Goal: Task Accomplishment & Management: Use online tool/utility

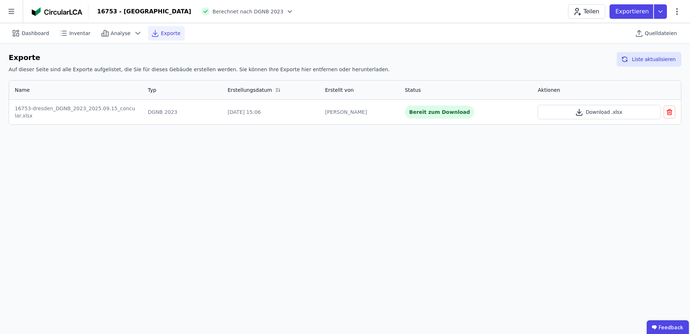
click at [248, 154] on div "Dashboard Inventar Analyse Exporte Quelldateien Exporte Auf dieser Seite sind a…" at bounding box center [345, 178] width 690 height 310
click at [10, 14] on icon at bounding box center [11, 11] width 6 height 5
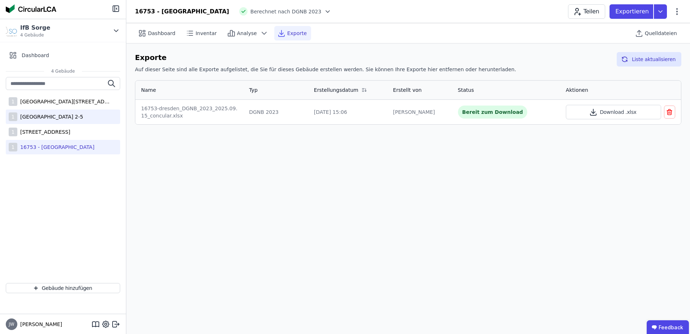
click at [29, 119] on div "[GEOGRAPHIC_DATA] 2-5" at bounding box center [50, 116] width 66 height 7
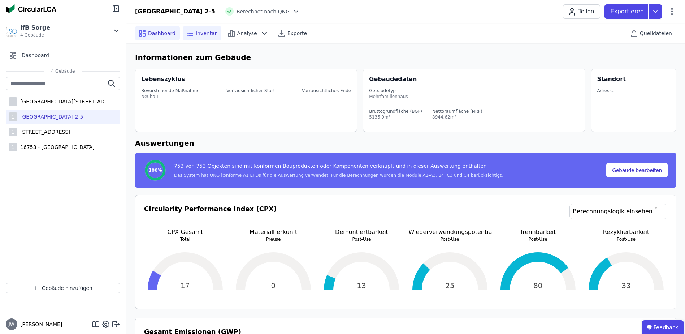
click at [203, 31] on span "Inventar" at bounding box center [206, 33] width 21 height 7
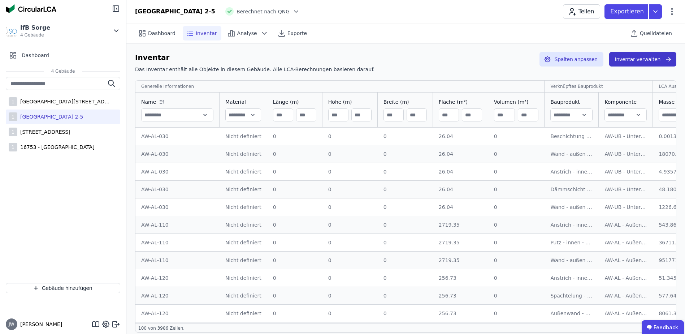
click at [634, 62] on button "Inventar verwalten" at bounding box center [642, 59] width 67 height 14
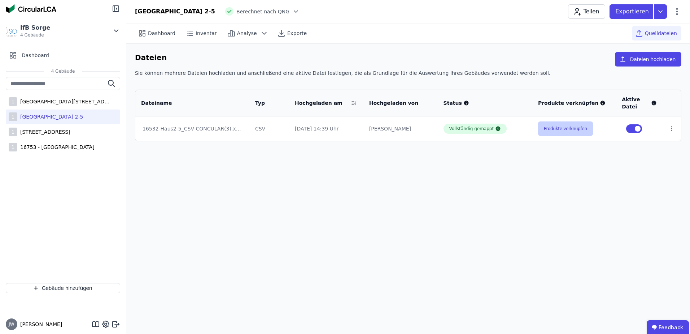
click at [565, 127] on button "Produkte verknüpfen" at bounding box center [565, 128] width 55 height 14
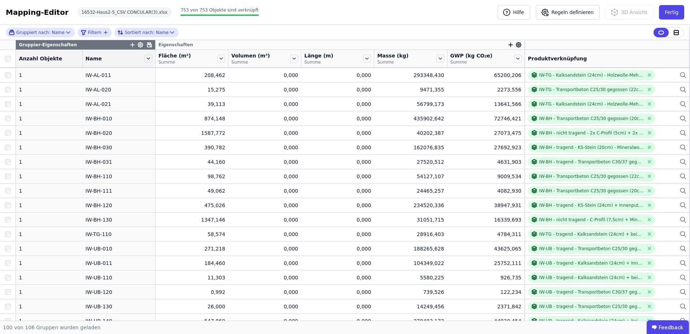
scroll to position [686, 0]
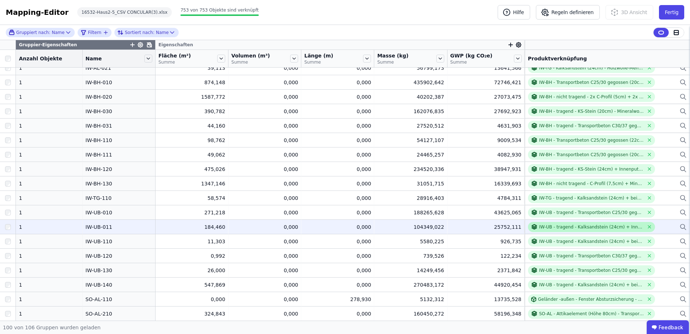
click at [565, 227] on div "IW-UB - tragend - Kalksandstein (24cm) + Innenputz + Dispersionsfarbe + Holzwol…" at bounding box center [591, 227] width 105 height 6
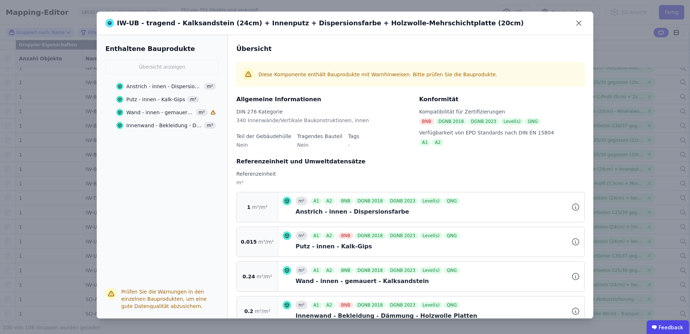
click at [213, 113] on icon at bounding box center [213, 112] width 4 height 4
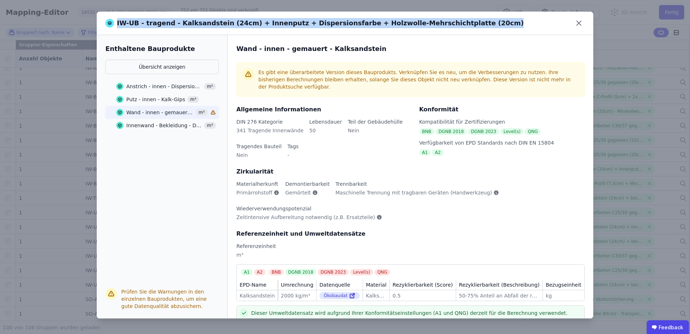
drag, startPoint x: 451, startPoint y: 22, endPoint x: 451, endPoint y: 31, distance: 9.0
click at [451, 31] on div "IW-UB - tragend - Kalksandstein (24cm) + Innenputz + Dispersionsfarbe + Holzwol…" at bounding box center [345, 23] width 497 height 23
copy div "IW-UB - tragend - Kalksandstein (24cm) + Innenputz + Dispersionsfarbe + Holzwol…"
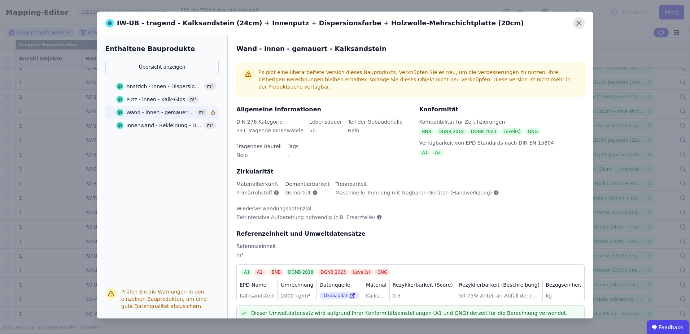
click at [582, 25] on icon at bounding box center [579, 23] width 12 height 12
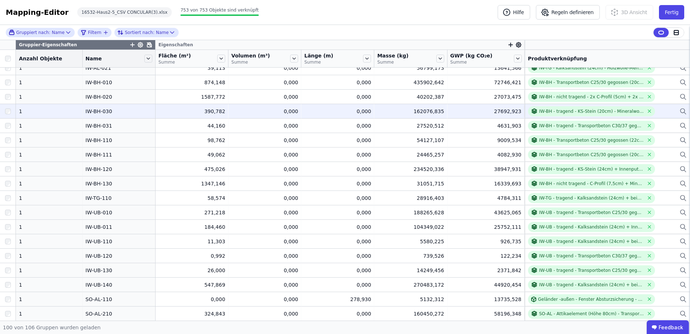
click at [660, 110] on div "IW-BH - tragend - KS-Stein (20cm) - Mineralwollekern (4cm) - KS-Stein (20cm) + …" at bounding box center [607, 111] width 159 height 10
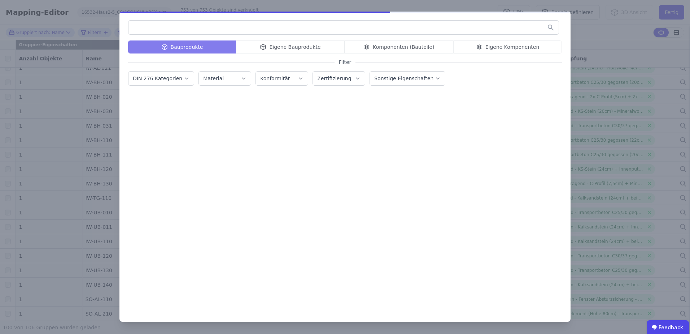
click at [479, 46] on div "Bauprodukte Eigene Bauprodukte Komponenten (Bauteile) Eigene Komponenten" at bounding box center [345, 46] width 434 height 13
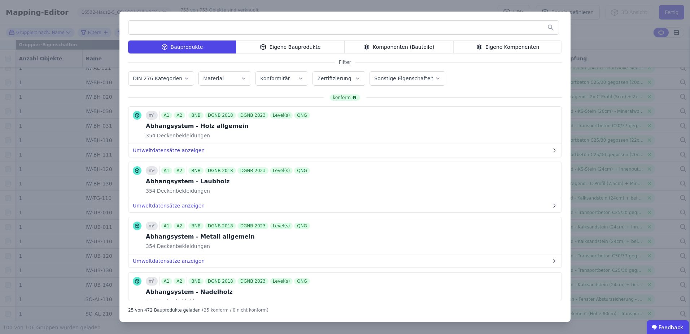
click at [482, 48] on icon at bounding box center [479, 48] width 4 height 1
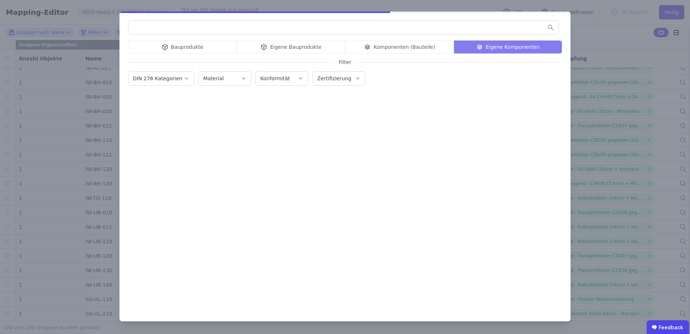
click at [430, 27] on input "text" at bounding box center [344, 27] width 430 height 13
paste input "**********"
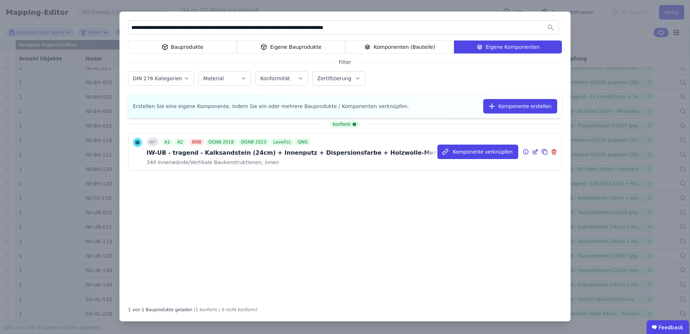
type input "**********"
click at [535, 152] on icon at bounding box center [535, 151] width 6 height 9
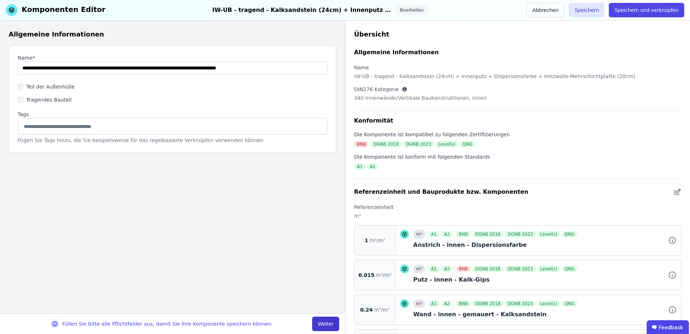
click at [318, 321] on button "Weiter" at bounding box center [325, 323] width 27 height 14
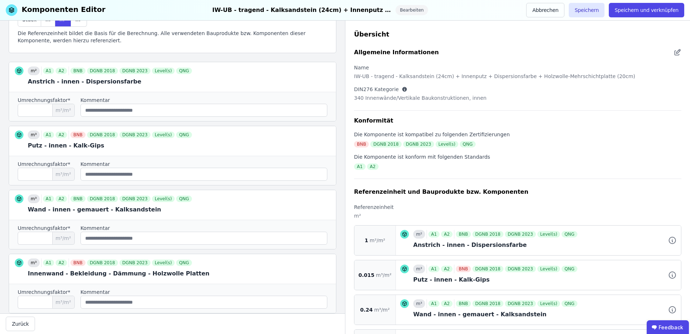
scroll to position [126, 0]
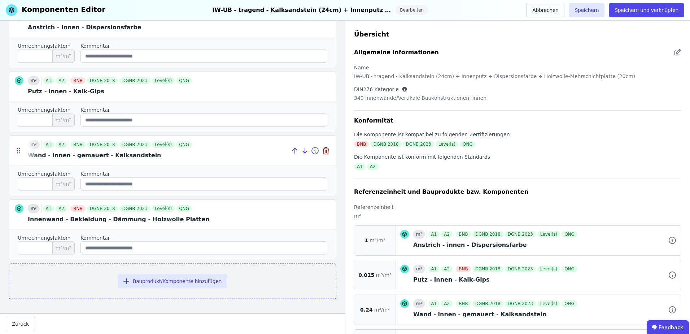
click at [315, 151] on icon at bounding box center [315, 151] width 1 height 1
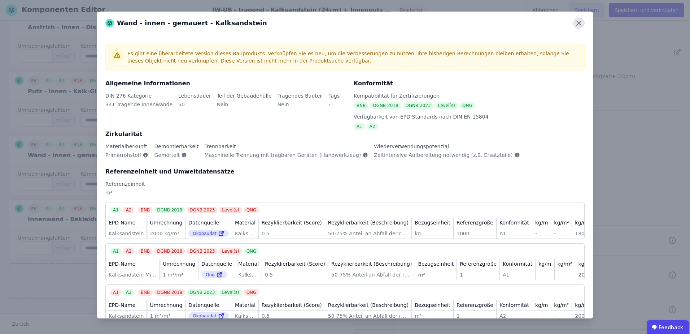
click at [577, 26] on icon at bounding box center [579, 23] width 12 height 12
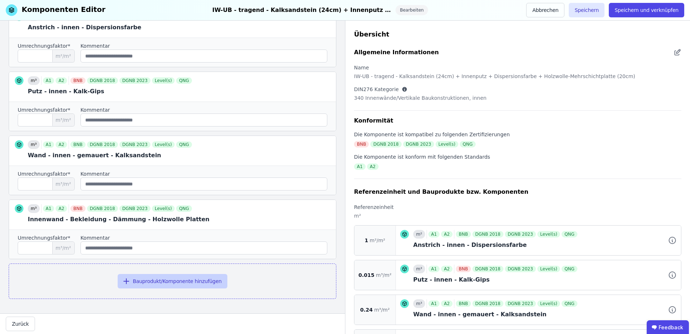
click at [156, 287] on button "Bauprodukt/Komponente hinzufügen" at bounding box center [173, 281] width 110 height 14
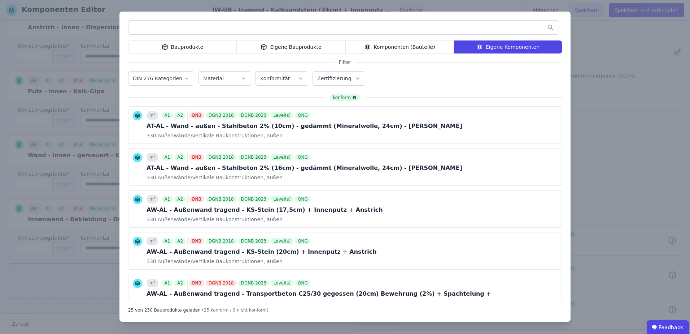
click at [179, 50] on div "Bauprodukte" at bounding box center [182, 46] width 109 height 13
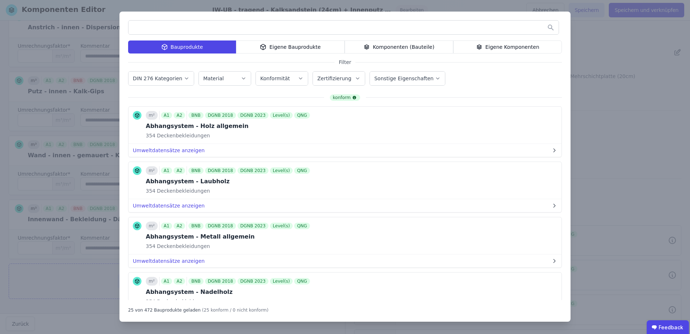
click at [165, 27] on input "text" at bounding box center [344, 27] width 430 height 13
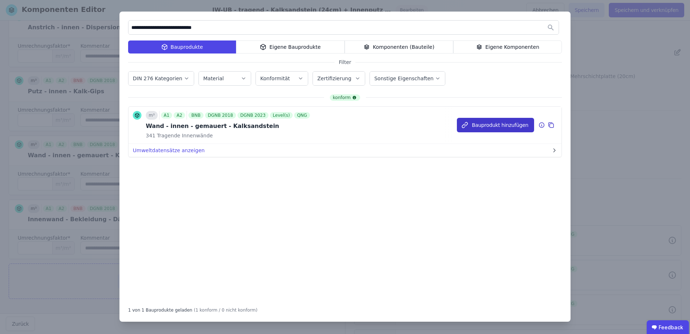
type input "**********"
click at [489, 128] on button "Bauprodukt hinzufügen" at bounding box center [495, 125] width 77 height 14
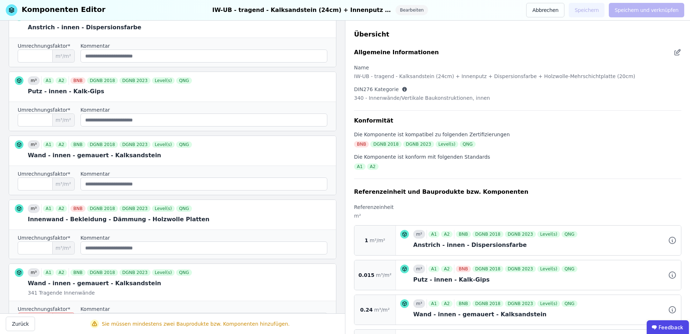
scroll to position [197, 0]
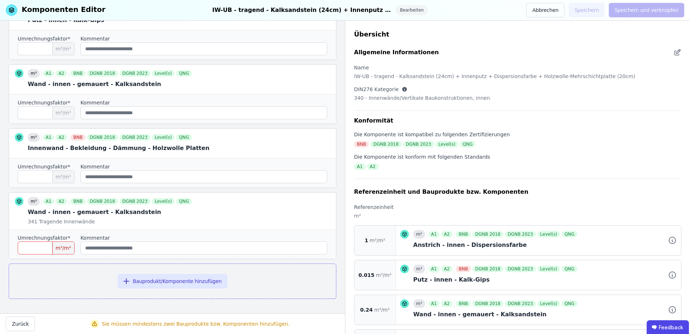
click at [39, 243] on input "number" at bounding box center [46, 247] width 57 height 13
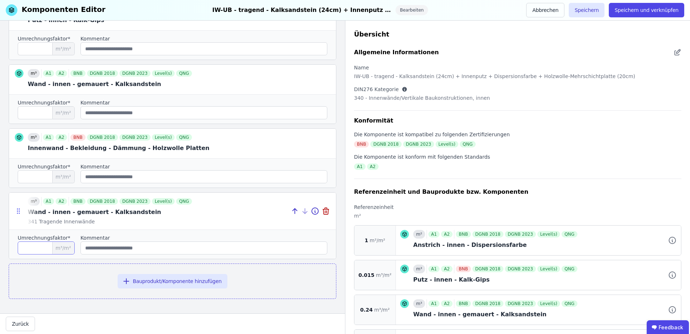
type input "****"
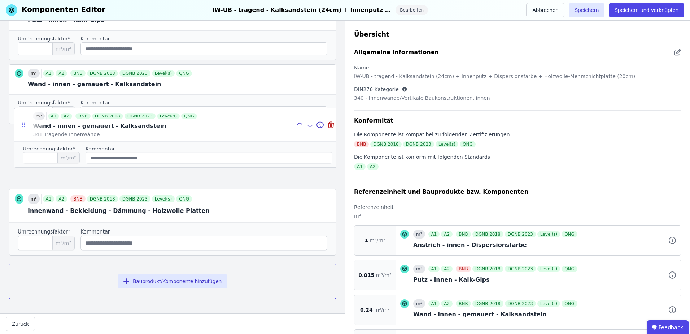
drag, startPoint x: 19, startPoint y: 212, endPoint x: 24, endPoint y: 125, distance: 87.9
click at [24, 125] on icon at bounding box center [23, 124] width 7 height 6
type input "****"
type input "***"
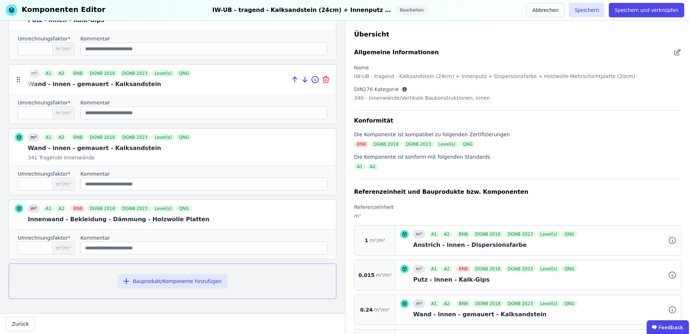
click at [325, 81] on icon at bounding box center [325, 80] width 0 height 2
type input "***"
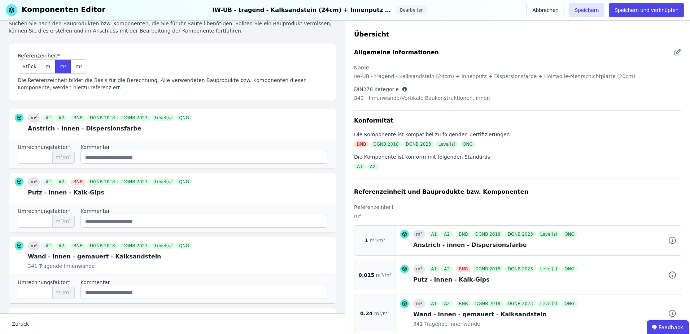
scroll to position [0, 0]
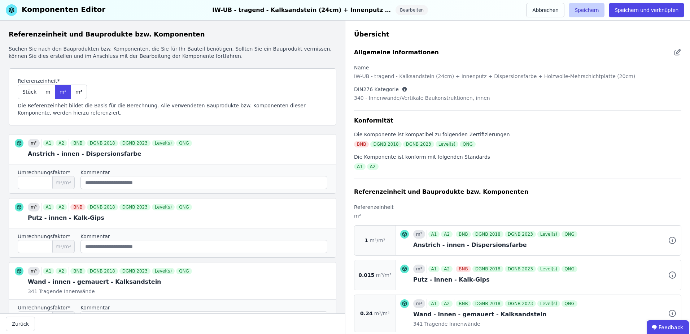
click at [597, 7] on button "Speichern" at bounding box center [587, 10] width 36 height 14
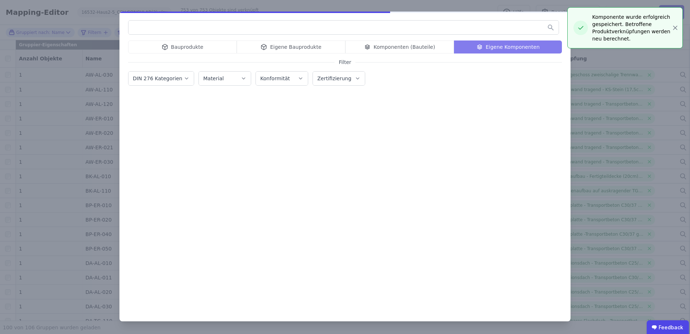
click at [343, 29] on input "text" at bounding box center [344, 27] width 430 height 13
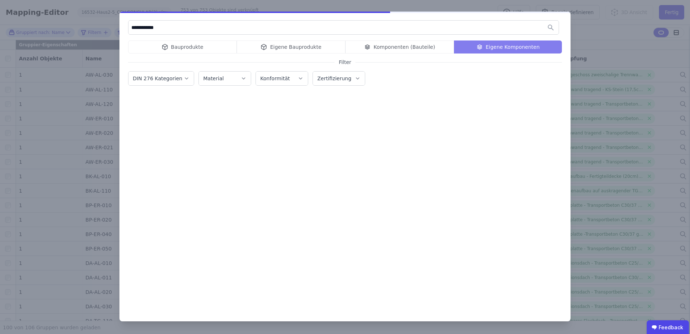
drag, startPoint x: 135, startPoint y: 27, endPoint x: 144, endPoint y: 41, distance: 16.4
click at [135, 27] on input "**********" at bounding box center [344, 27] width 430 height 13
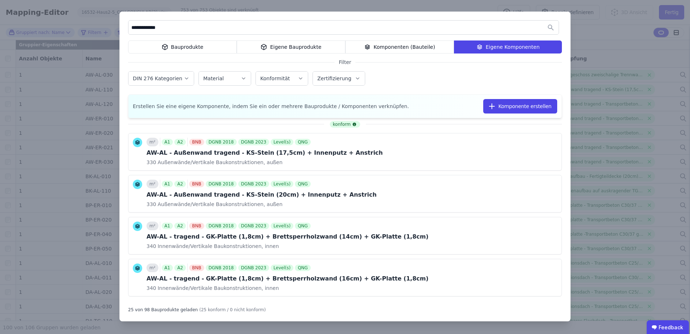
type input "**********"
click at [493, 47] on div "Eigene Komponenten" at bounding box center [508, 46] width 108 height 13
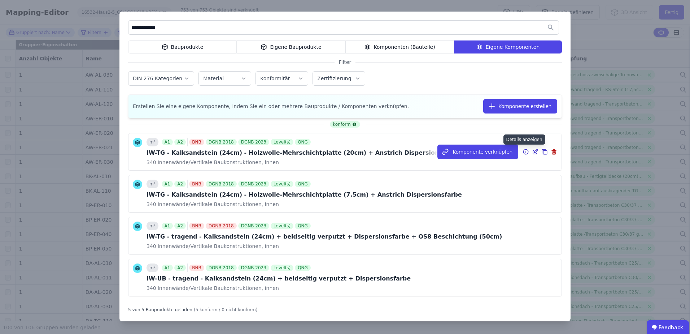
click at [523, 151] on icon at bounding box center [526, 151] width 6 height 9
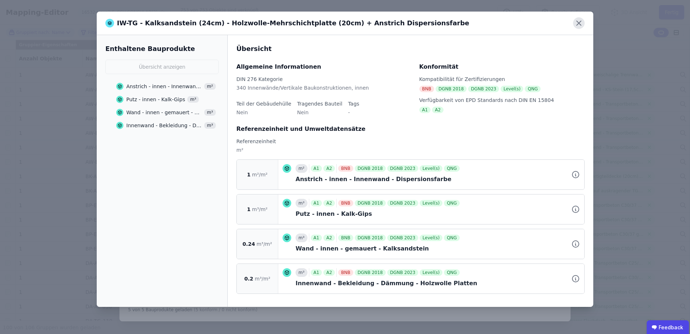
click at [580, 23] on icon at bounding box center [579, 23] width 4 height 4
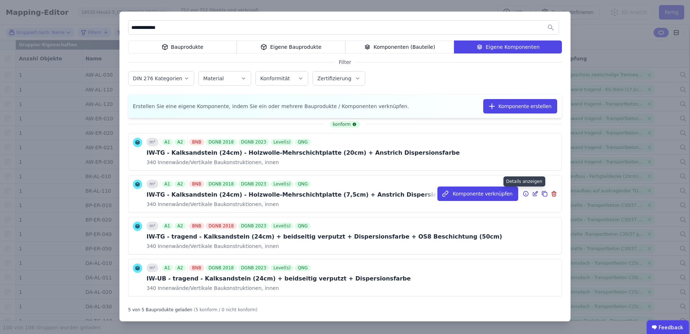
click at [526, 195] on icon at bounding box center [526, 194] width 1 height 1
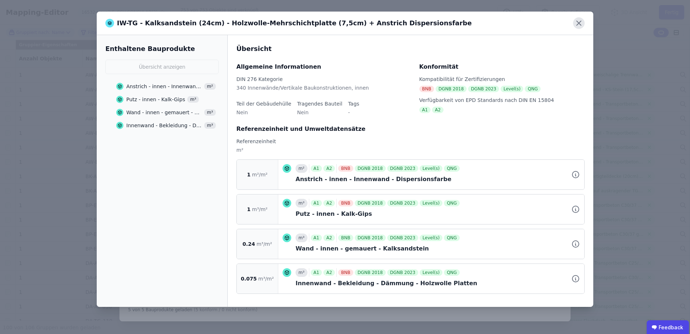
click at [578, 22] on icon at bounding box center [579, 23] width 12 height 12
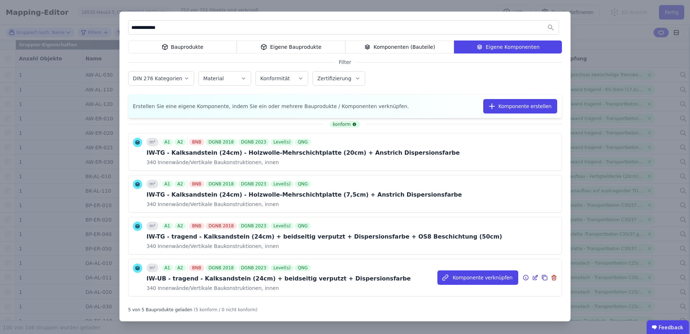
scroll to position [36, 0]
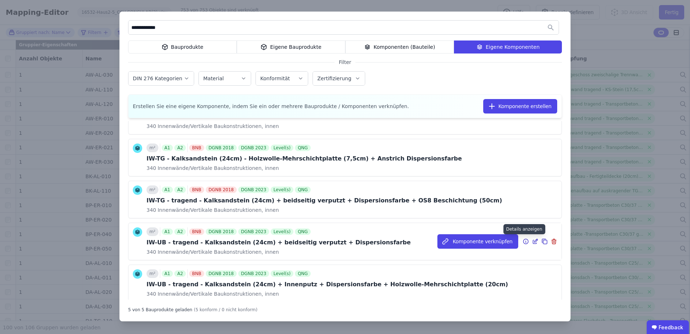
click at [523, 240] on icon at bounding box center [526, 241] width 6 height 9
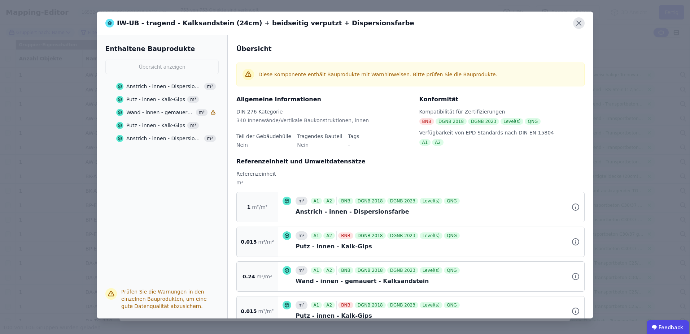
click at [579, 25] on icon at bounding box center [579, 23] width 12 height 12
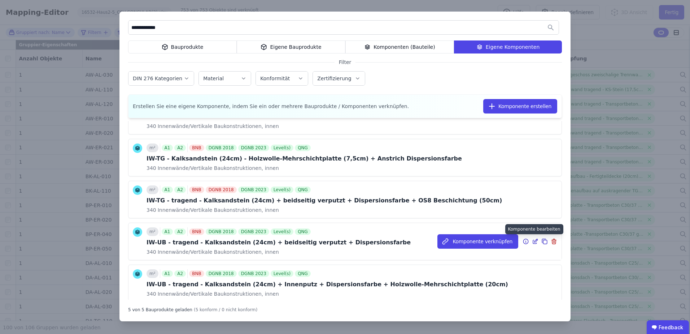
click at [535, 239] on icon at bounding box center [536, 240] width 3 height 3
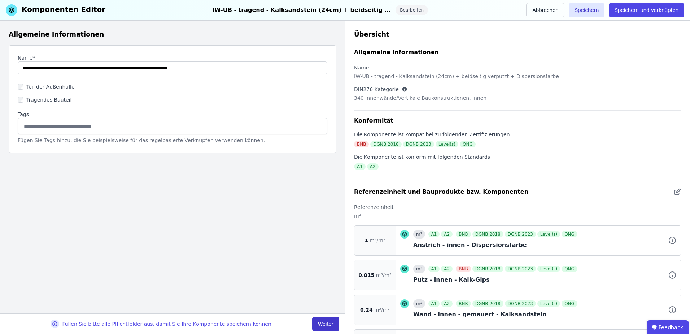
click at [319, 321] on button "Weiter" at bounding box center [325, 323] width 27 height 14
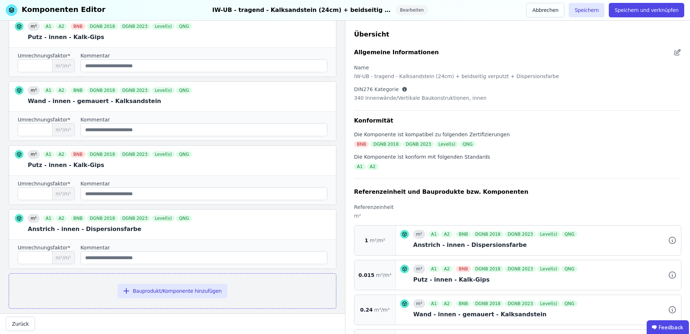
scroll to position [190, 0]
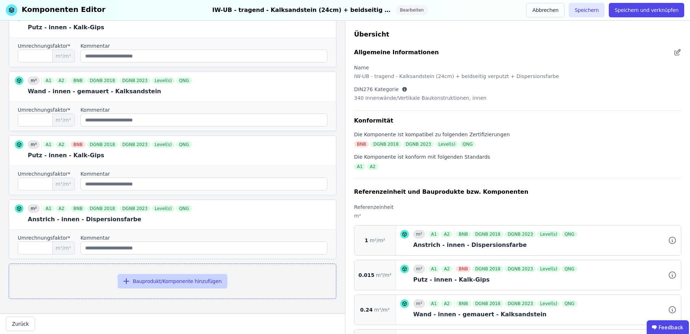
click at [175, 275] on button "Bauprodukt/Komponente hinzufügen" at bounding box center [173, 281] width 110 height 14
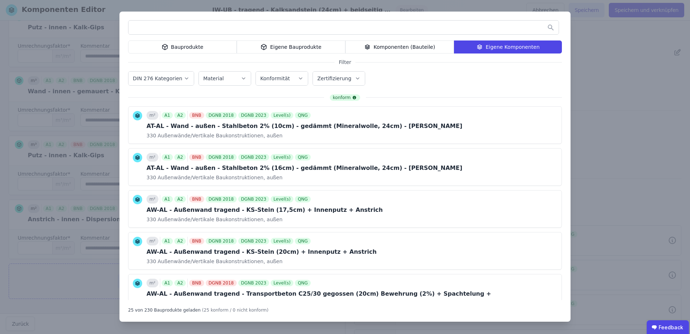
click at [171, 44] on div "Bauprodukte" at bounding box center [182, 46] width 109 height 13
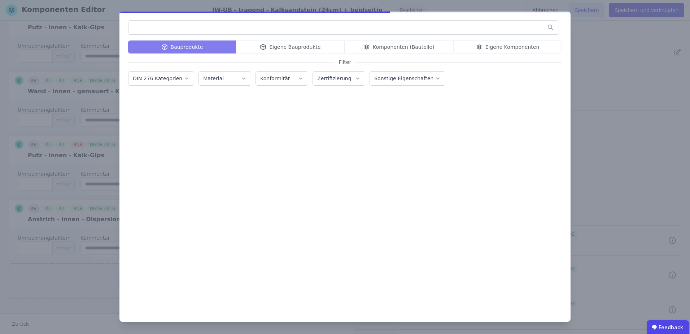
click at [167, 29] on input "text" at bounding box center [344, 27] width 430 height 13
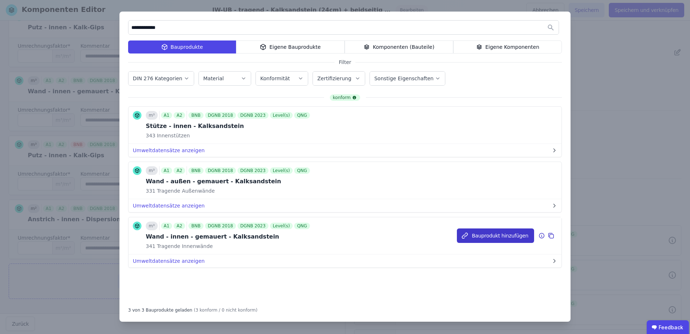
type input "**********"
click at [485, 233] on button "Bauprodukt hinzufügen" at bounding box center [495, 235] width 77 height 14
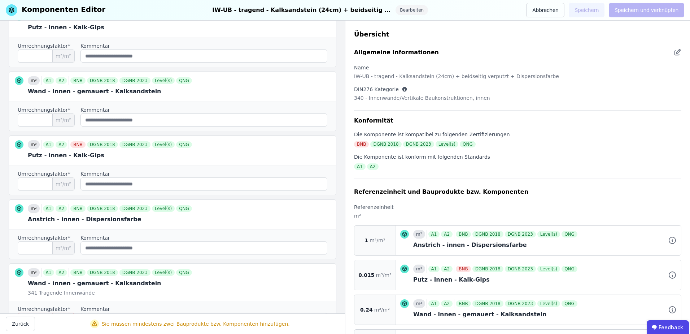
scroll to position [261, 0]
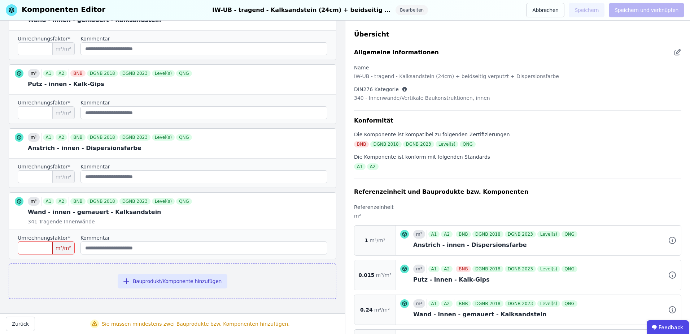
click at [43, 246] on input "number" at bounding box center [46, 247] width 57 height 13
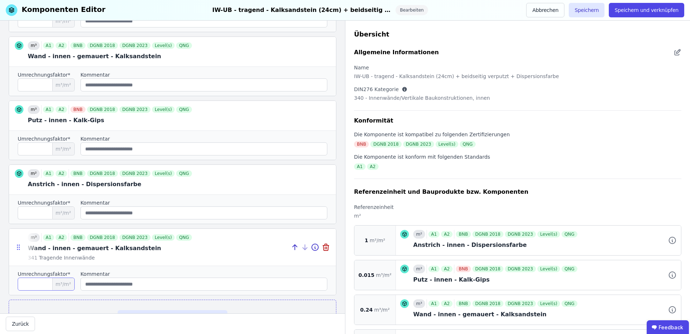
type input "****"
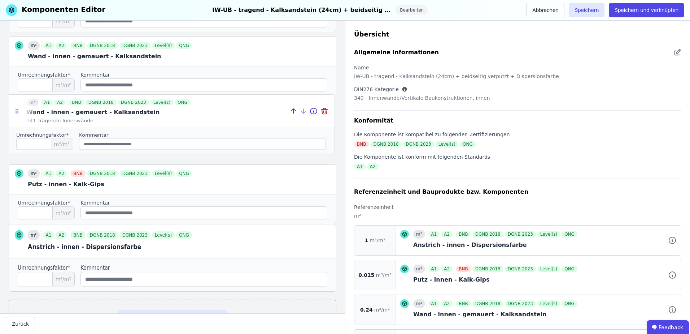
drag, startPoint x: 19, startPoint y: 245, endPoint x: 17, endPoint y: 107, distance: 137.6
click at [17, 107] on div at bounding box center [16, 111] width 16 height 33
type input "****"
type input "*****"
type input "*"
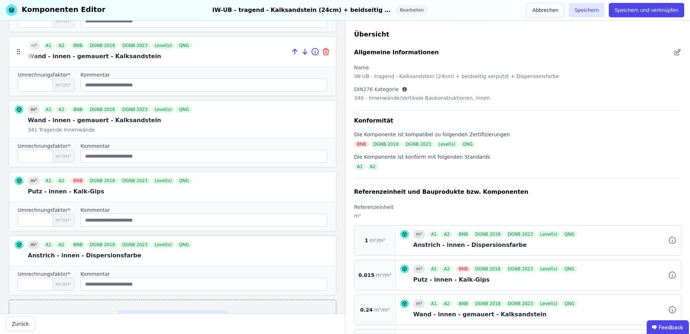
click at [325, 53] on icon at bounding box center [325, 52] width 0 height 2
type input "*****"
type input "*"
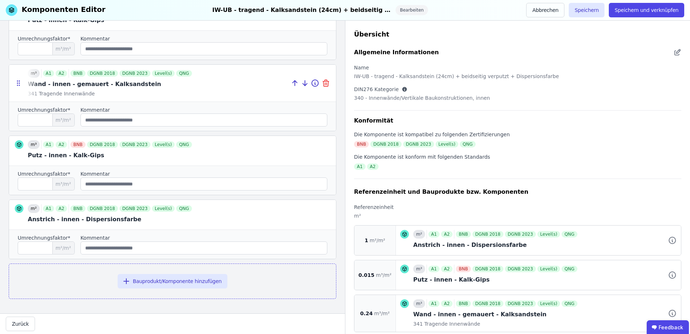
scroll to position [197, 0]
click at [592, 11] on button "Speichern" at bounding box center [587, 10] width 36 height 14
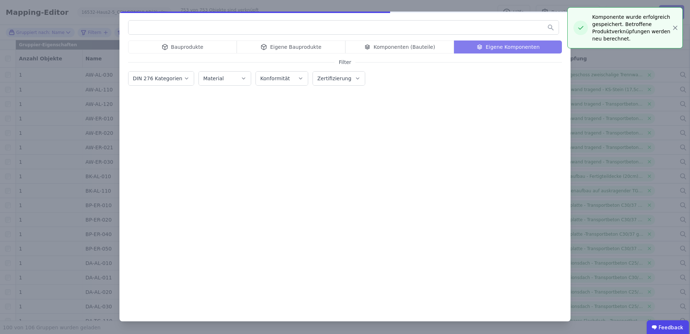
click at [386, 26] on input "text" at bounding box center [344, 27] width 430 height 13
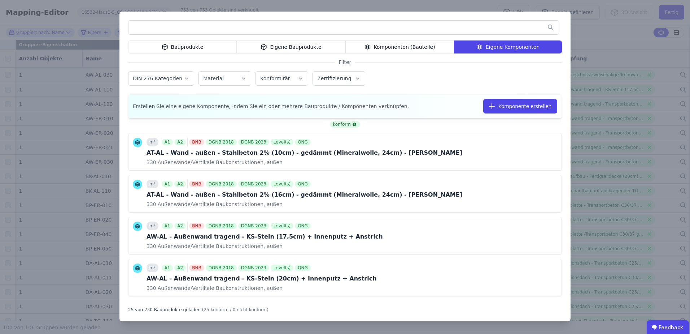
click at [308, 31] on input "text" at bounding box center [344, 27] width 430 height 13
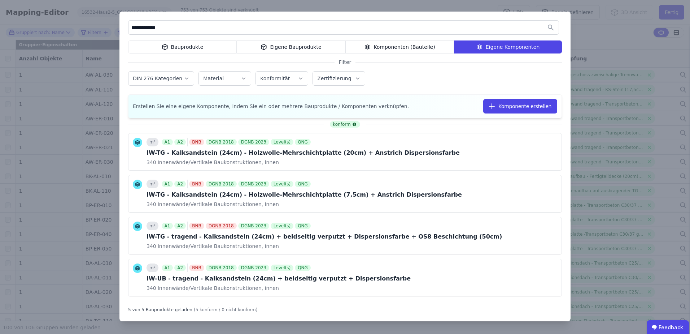
scroll to position [36, 0]
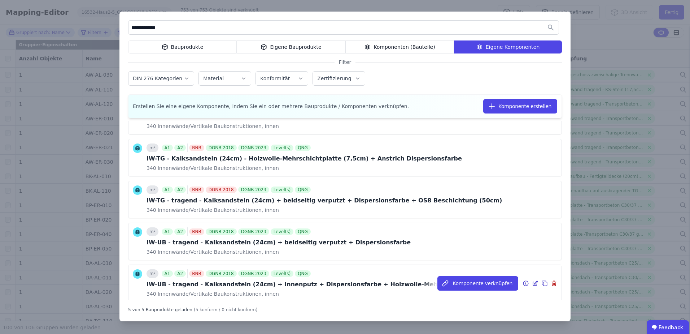
type input "**********"
click at [523, 283] on icon at bounding box center [526, 283] width 6 height 9
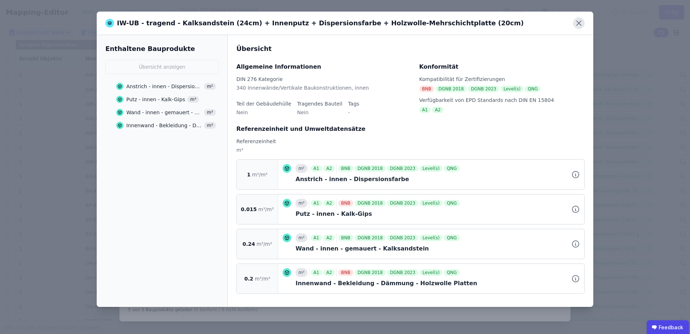
click at [578, 21] on icon at bounding box center [579, 23] width 12 height 12
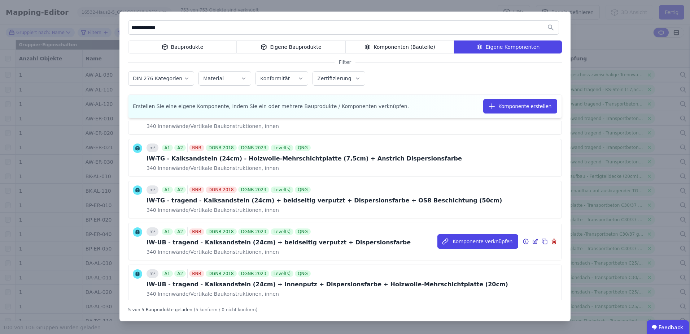
click at [523, 243] on icon at bounding box center [526, 241] width 6 height 9
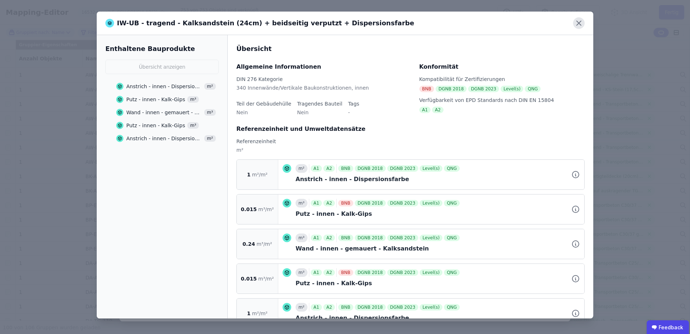
click at [578, 23] on icon at bounding box center [579, 23] width 4 height 4
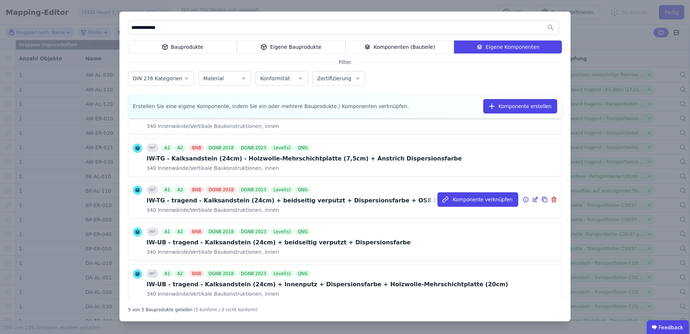
click at [523, 199] on icon at bounding box center [526, 199] width 6 height 9
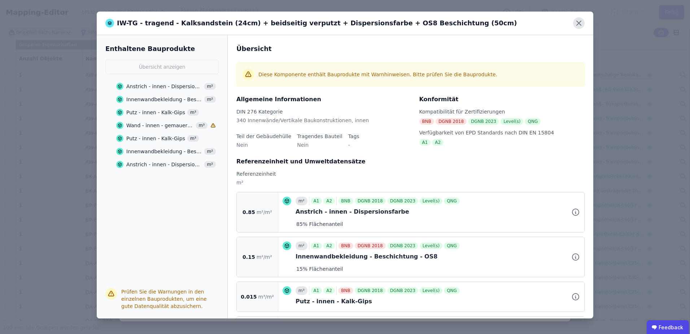
click at [576, 24] on icon at bounding box center [579, 23] width 12 height 12
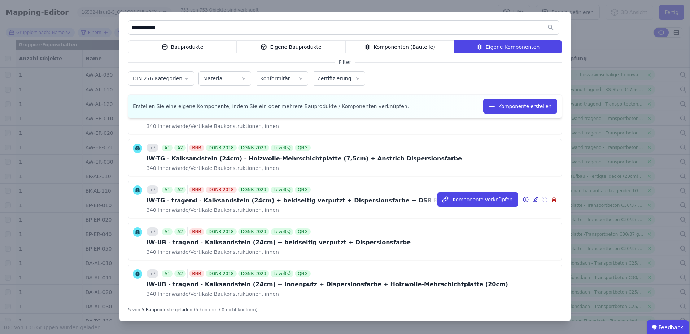
click at [535, 200] on icon at bounding box center [536, 198] width 3 height 3
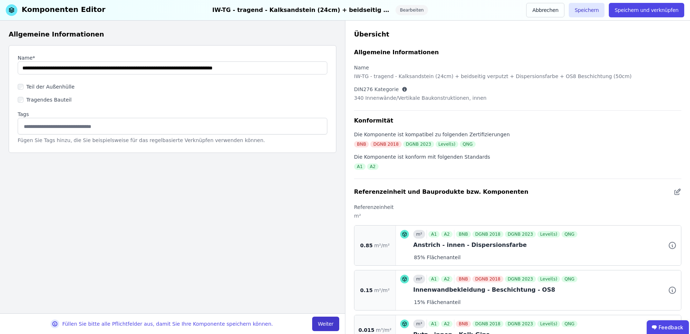
click at [322, 323] on button "Weiter" at bounding box center [325, 323] width 27 height 14
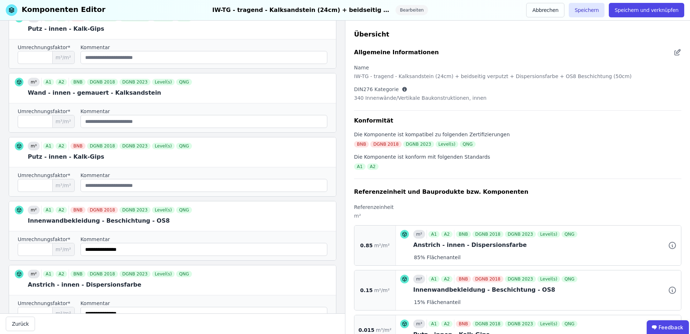
scroll to position [318, 0]
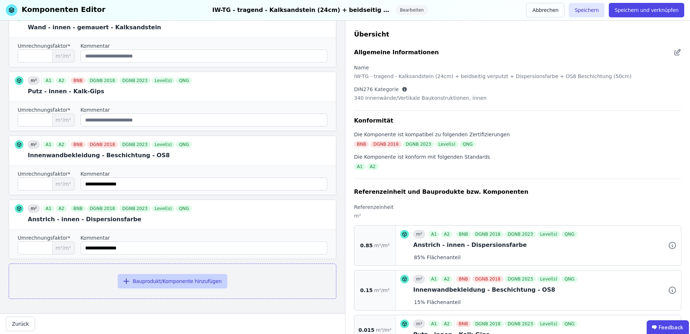
click at [137, 283] on button "Bauprodukt/Komponente hinzufügen" at bounding box center [173, 281] width 110 height 14
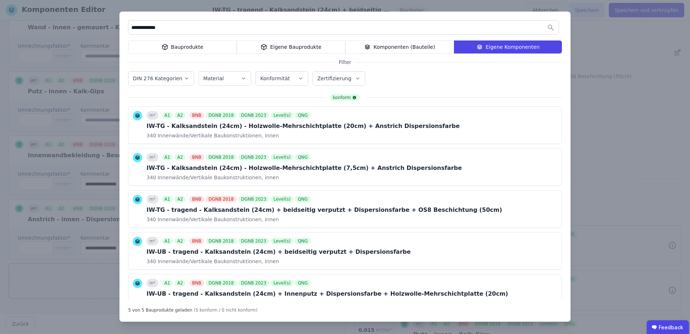
type input "**********"
click at [183, 42] on div "Bauprodukte" at bounding box center [182, 46] width 109 height 13
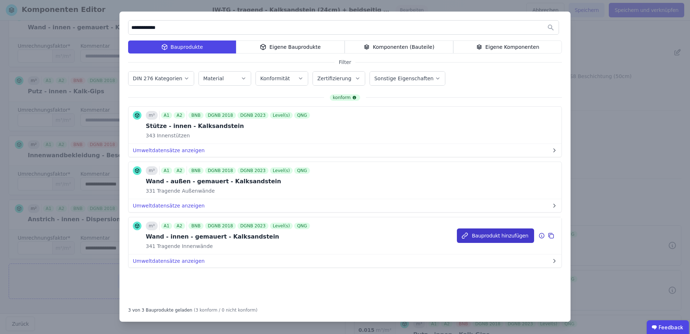
click at [475, 237] on button "Bauprodukt hinzufügen" at bounding box center [495, 235] width 77 height 14
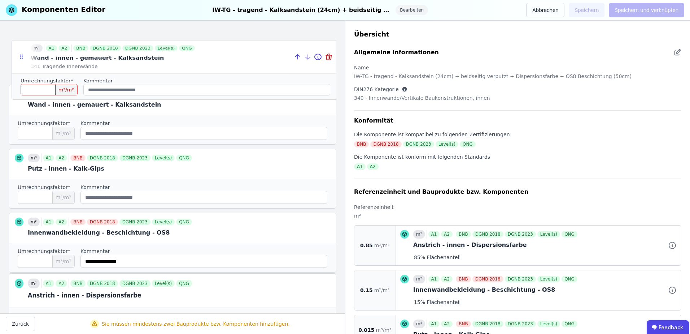
scroll to position [284, 0]
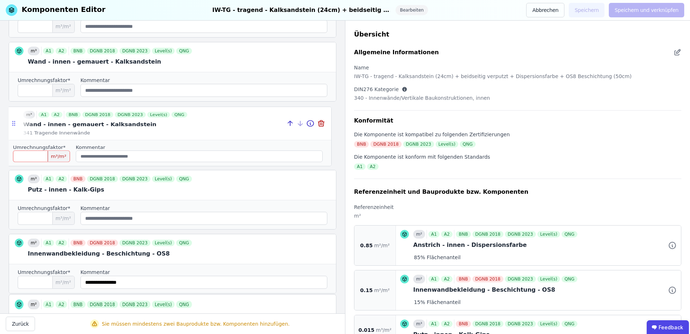
drag, startPoint x: 19, startPoint y: 282, endPoint x: 15, endPoint y: 122, distance: 160.4
click at [15, 122] on icon at bounding box center [13, 123] width 7 height 6
type input "*****"
type input "****"
type input "**********"
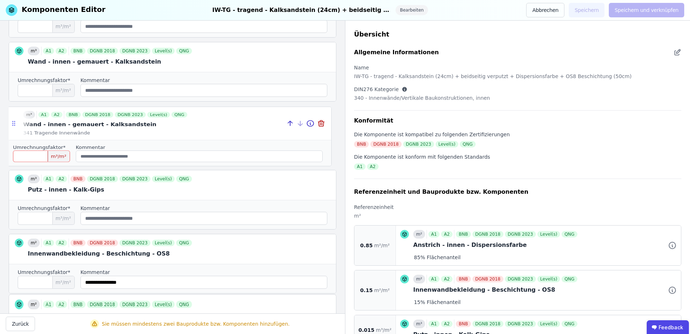
type input "****"
type input "**********"
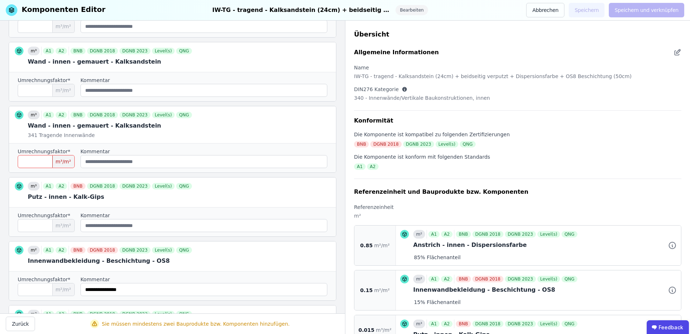
drag, startPoint x: 37, startPoint y: 161, endPoint x: 10, endPoint y: 161, distance: 27.1
click at [10, 161] on div "Umrechnungsfaktor* ***** m³/m² Kommentar" at bounding box center [172, 157] width 327 height 29
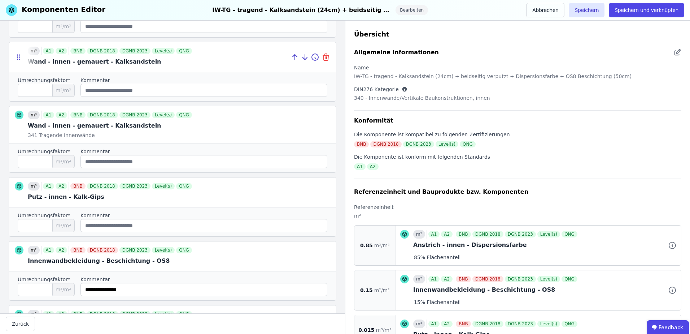
click at [323, 58] on icon at bounding box center [325, 57] width 5 height 5
type input "*****"
type input "****"
type input "**********"
type input "****"
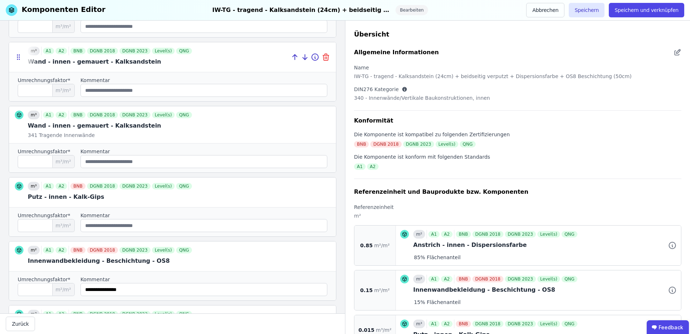
type input "**********"
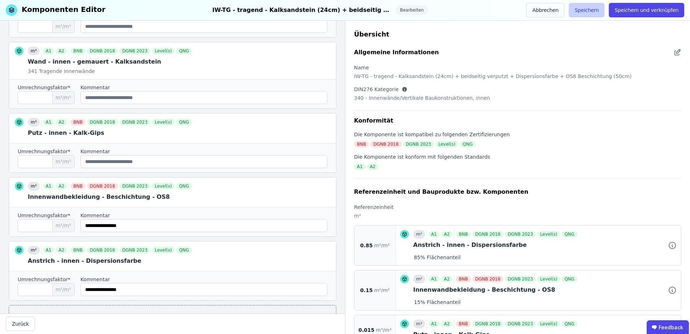
click at [599, 11] on button "Speichern" at bounding box center [587, 10] width 36 height 14
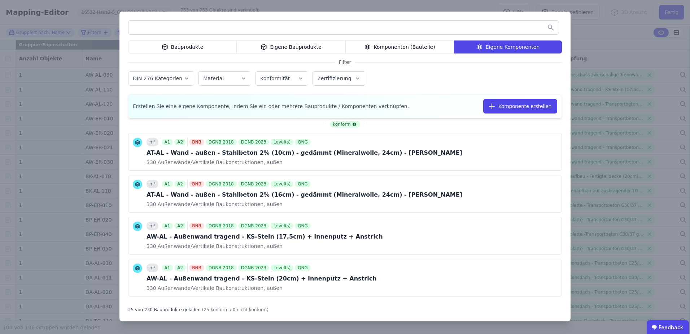
click at [374, 30] on input "text" at bounding box center [344, 27] width 430 height 13
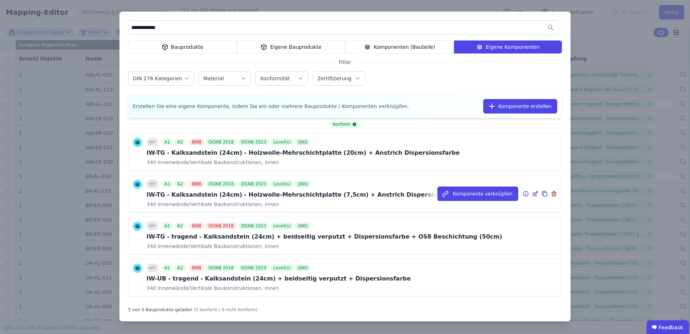
type input "**********"
click at [523, 192] on icon at bounding box center [526, 193] width 6 height 9
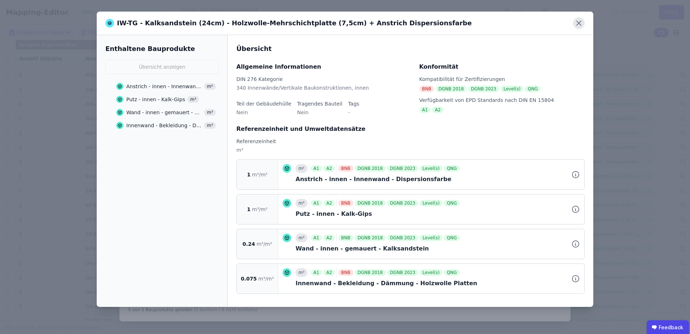
click at [580, 24] on icon at bounding box center [579, 23] width 4 height 4
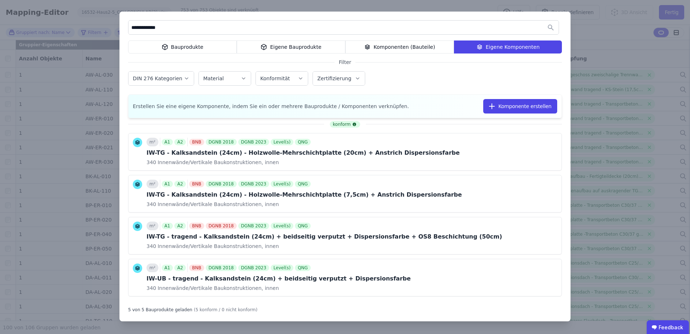
scroll to position [53, 0]
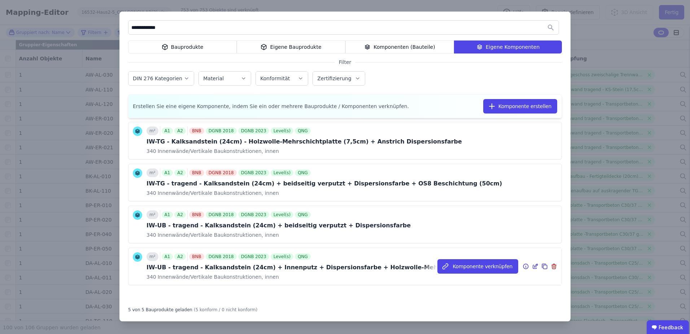
click at [523, 266] on icon at bounding box center [526, 266] width 6 height 9
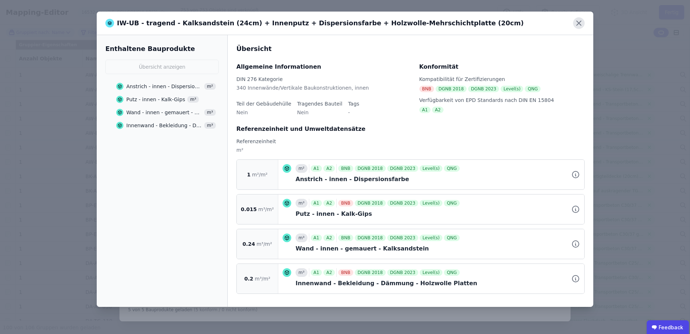
click at [579, 24] on icon at bounding box center [579, 23] width 12 height 12
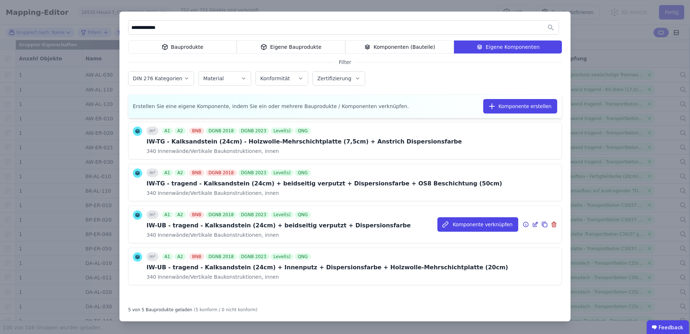
click at [523, 222] on icon at bounding box center [526, 224] width 6 height 9
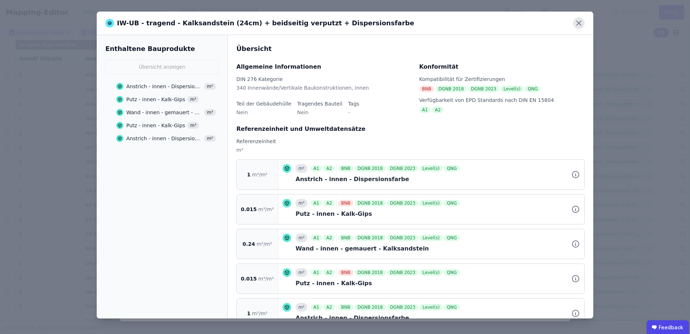
click at [577, 21] on icon at bounding box center [579, 23] width 4 height 4
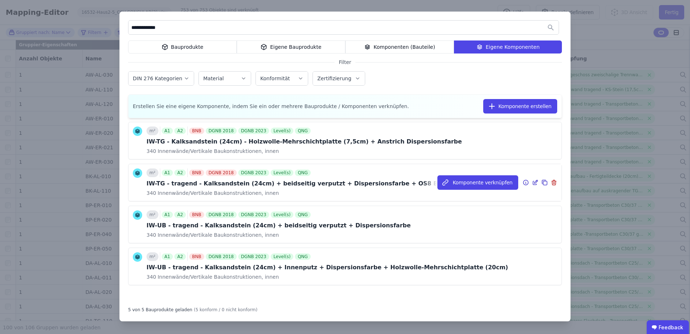
click at [526, 182] on icon at bounding box center [526, 182] width 1 height 1
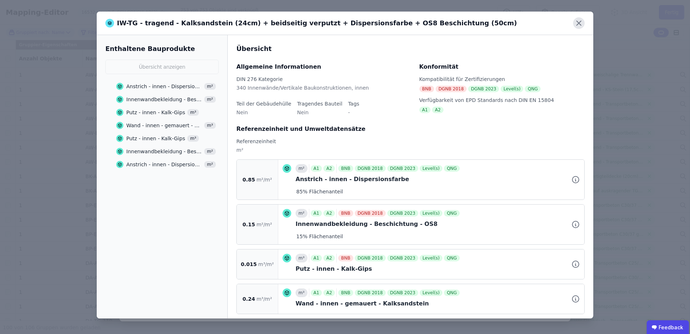
click at [578, 24] on icon at bounding box center [579, 23] width 4 height 4
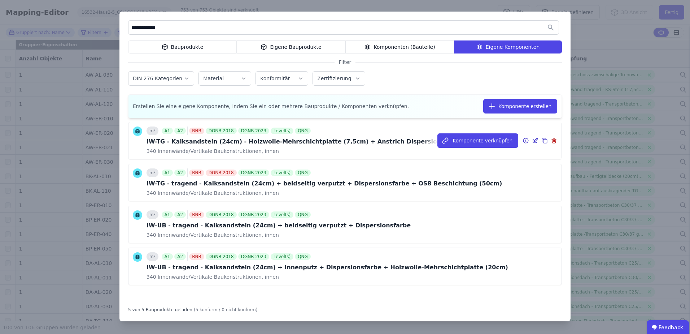
scroll to position [17, 0]
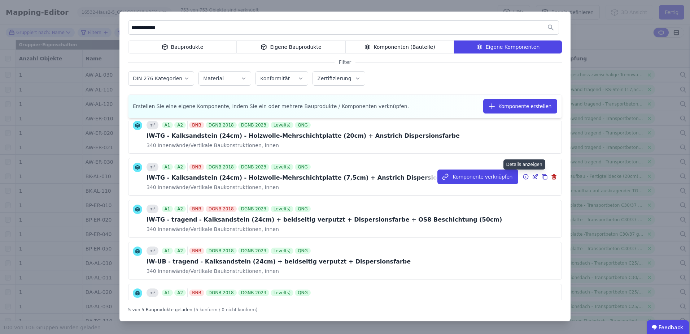
click at [517, 177] on div "Komponente verknüpfen" at bounding box center [500, 176] width 124 height 37
click at [523, 177] on icon at bounding box center [526, 176] width 6 height 9
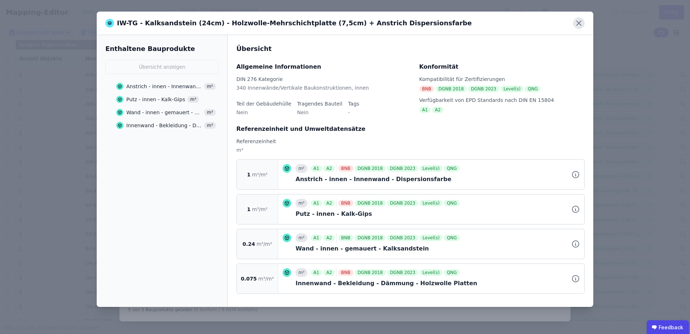
click at [577, 22] on icon at bounding box center [579, 23] width 12 height 12
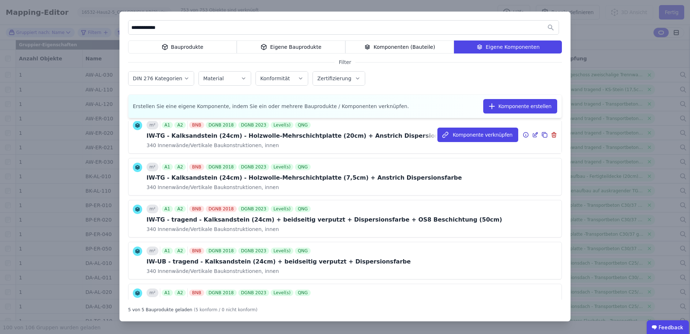
scroll to position [0, 0]
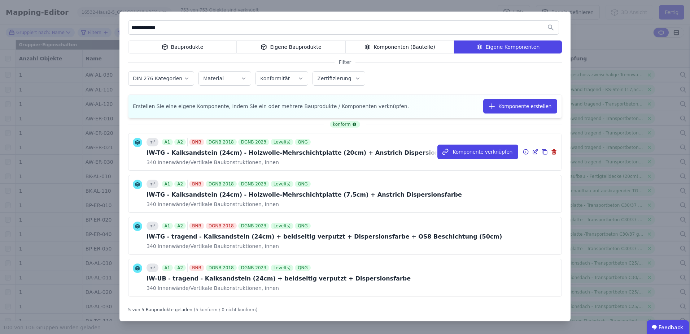
click at [523, 152] on icon at bounding box center [526, 151] width 6 height 9
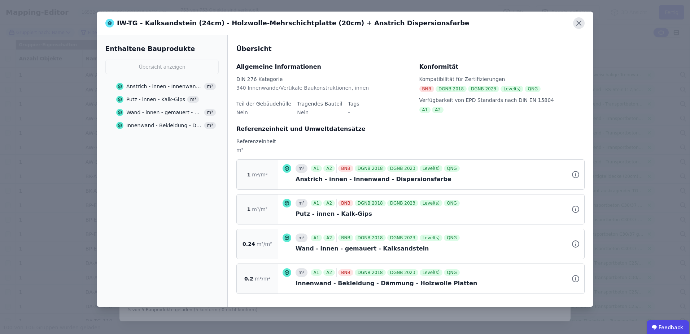
click at [581, 25] on icon at bounding box center [579, 23] width 4 height 4
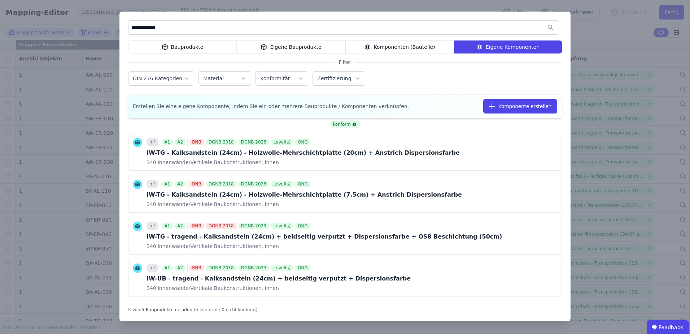
click at [586, 32] on div "**********" at bounding box center [345, 167] width 690 height 334
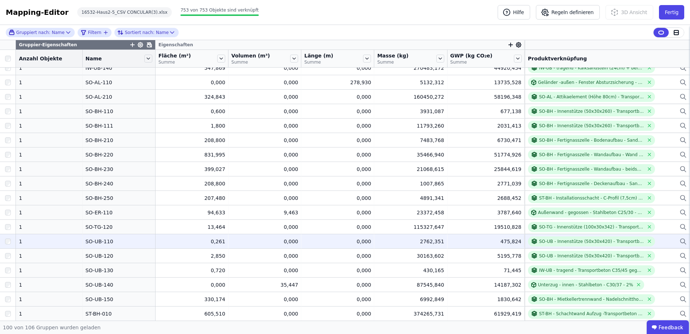
scroll to position [939, 0]
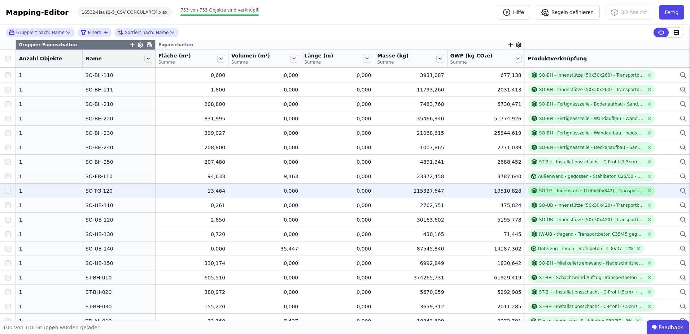
click at [617, 190] on div "SO-TG - Innenstütze (100x30x342) - Transportbeton C30/37 gegossen Bewehrung (2%…" at bounding box center [591, 191] width 105 height 6
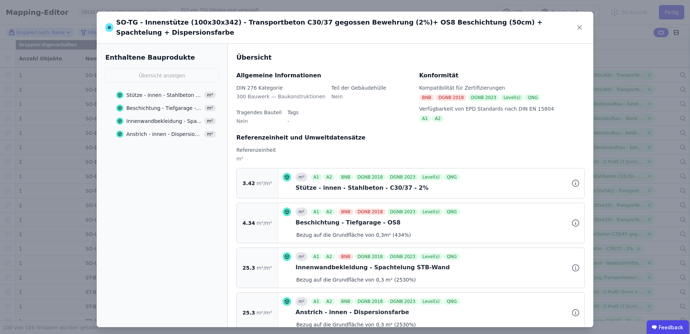
scroll to position [19, 0]
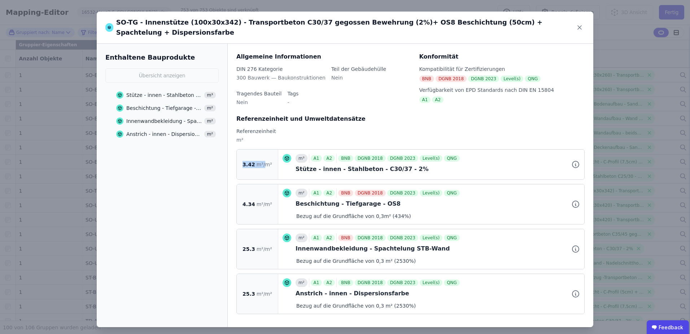
drag, startPoint x: 248, startPoint y: 155, endPoint x: 263, endPoint y: 155, distance: 15.5
click at [263, 155] on div "3.42 m³/m²" at bounding box center [258, 164] width 42 height 30
click at [578, 23] on icon at bounding box center [580, 27] width 10 height 10
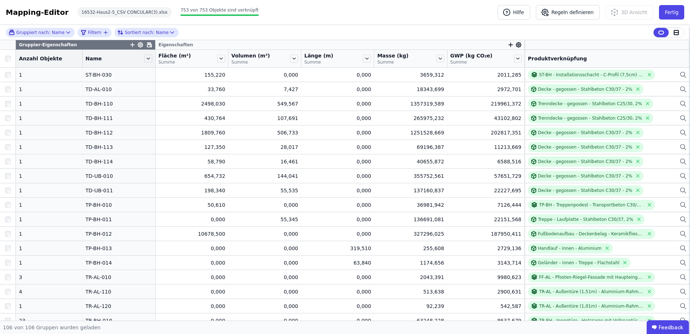
scroll to position [1206, 0]
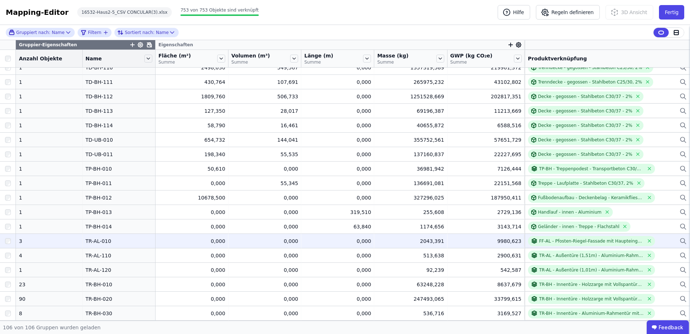
click at [661, 239] on div "FF-AL - Pfosten-Riegel-Fassade mit Haupteingang - Aluminiumrahmen - Dreifachver…" at bounding box center [607, 241] width 159 height 10
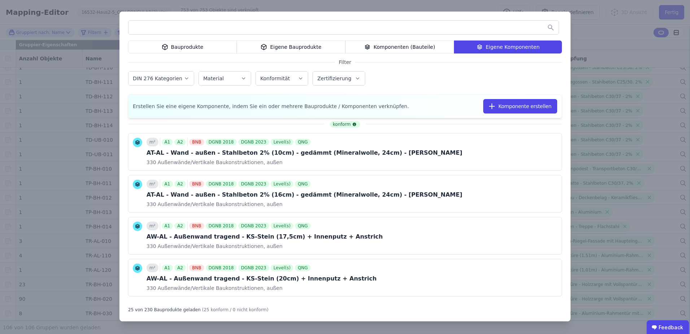
click at [616, 241] on div "Bauprodukte Eigene Bauprodukte Komponenten (Bauteile) Eigene Komponenten Filter…" at bounding box center [345, 167] width 690 height 334
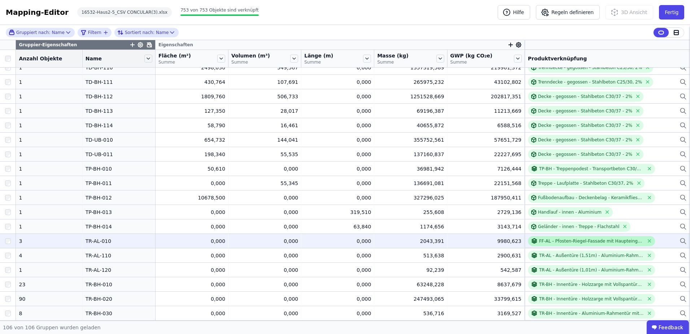
click at [612, 242] on div "FF-AL - Pfosten-Riegel-Fassade mit Haupteingang - Aluminiumrahmen - Dreifachver…" at bounding box center [591, 241] width 105 height 6
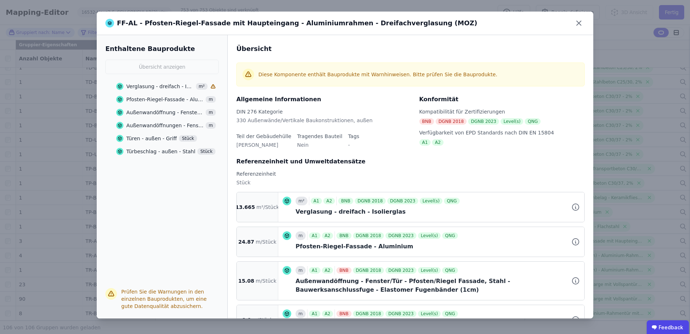
click at [215, 86] on icon at bounding box center [212, 86] width 5 height 5
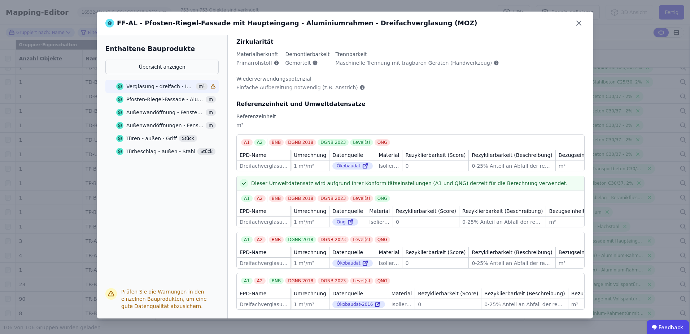
scroll to position [0, 0]
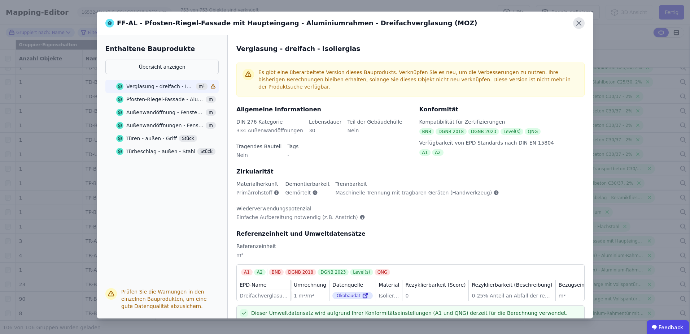
click at [577, 24] on icon at bounding box center [579, 23] width 12 height 12
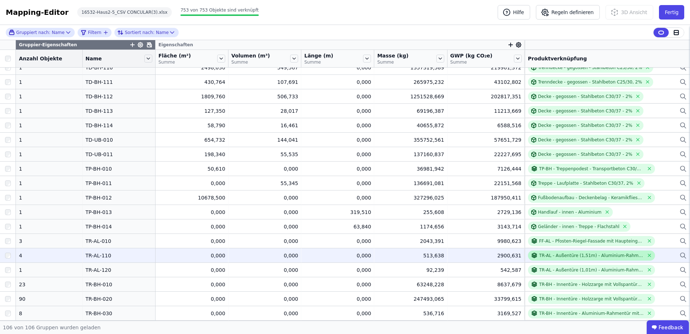
click at [611, 253] on div "TR-AL - Außentüre (1,51m) - Aluminium-Rahmentür mit Glastürblatt (1,15m Breite)…" at bounding box center [591, 255] width 105 height 6
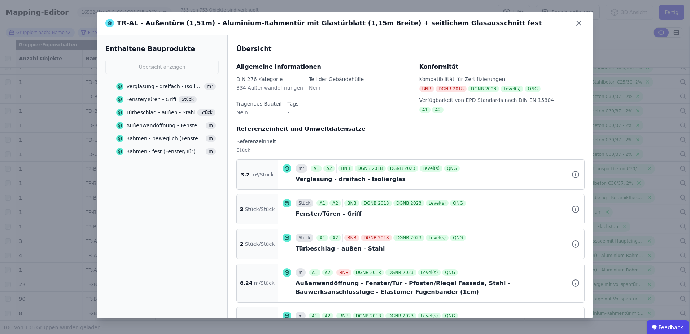
drag, startPoint x: 460, startPoint y: 22, endPoint x: 460, endPoint y: 26, distance: 4.7
click at [460, 26] on div "TR-AL - Außentüre (1,51m) - Aluminium-Rahmentür mit Glastürblatt (1,15m Breite)…" at bounding box center [345, 23] width 497 height 23
click at [661, 242] on div "TR-AL - Außentüre (1,51m) - Aluminium-Rahmentür mit Glastürblatt (1,15m Breite)…" at bounding box center [345, 167] width 690 height 334
click at [665, 237] on div "TR-AL - Außentüre (1,51m) - Aluminium-Rahmentür mit Glastürblatt (1,15m Breite)…" at bounding box center [345, 167] width 690 height 334
drag, startPoint x: 577, startPoint y: 22, endPoint x: 589, endPoint y: 55, distance: 35.1
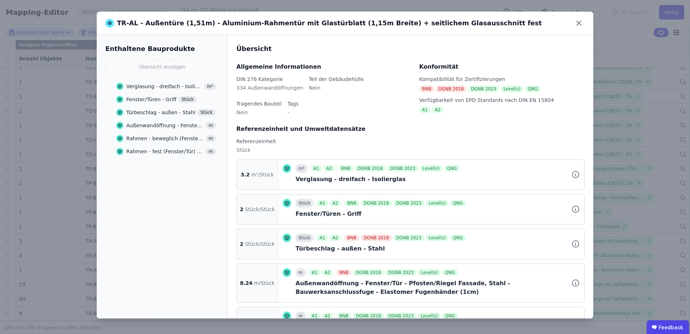
click at [578, 22] on icon at bounding box center [579, 23] width 12 height 12
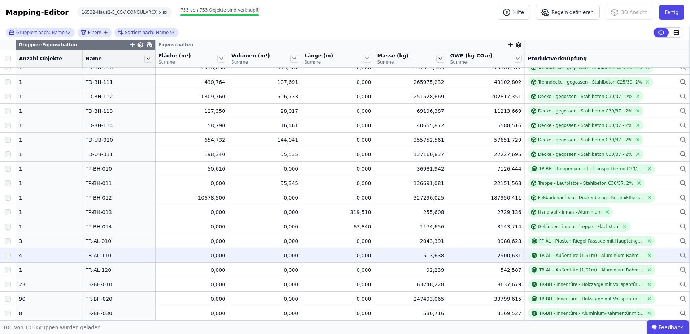
click at [661, 255] on div "TR-AL - Außentüre (1,51m) - Aluminium-Rahmentür mit Glastürblatt (1,15m Breite)…" at bounding box center [607, 255] width 159 height 10
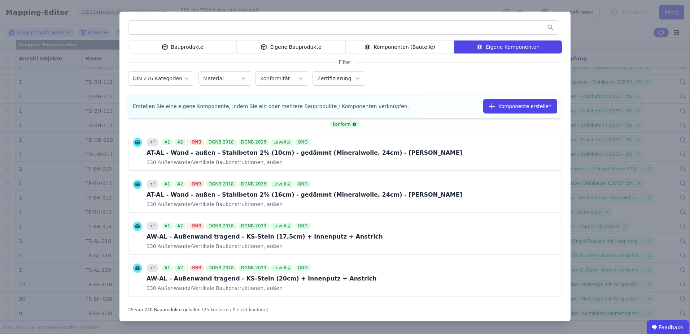
click at [441, 25] on input "text" at bounding box center [344, 27] width 430 height 13
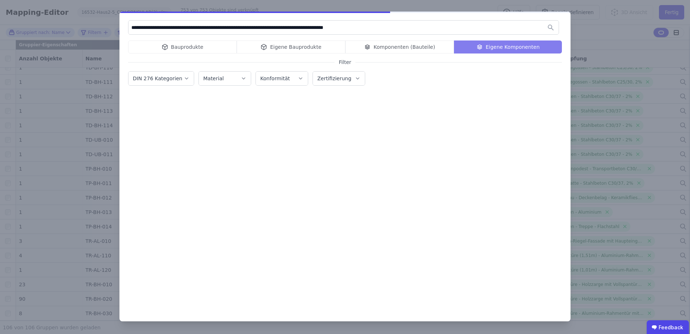
type input "**********"
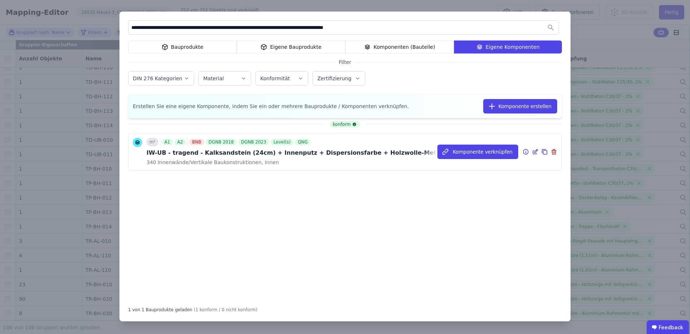
click at [534, 150] on icon at bounding box center [535, 151] width 6 height 9
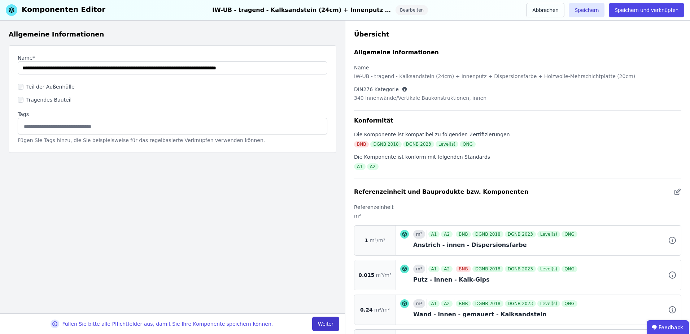
click at [319, 325] on button "Weiter" at bounding box center [325, 323] width 27 height 14
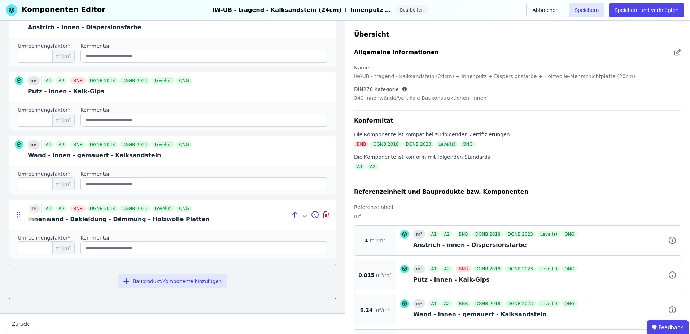
scroll to position [54, 0]
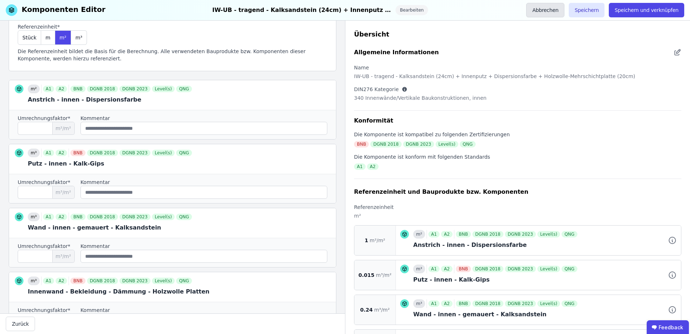
click at [557, 10] on button "Abbrechen" at bounding box center [545, 10] width 38 height 14
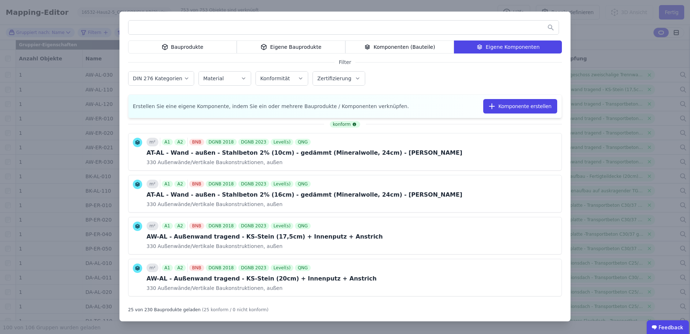
click at [344, 26] on input "text" at bounding box center [344, 27] width 430 height 13
type input "**********"
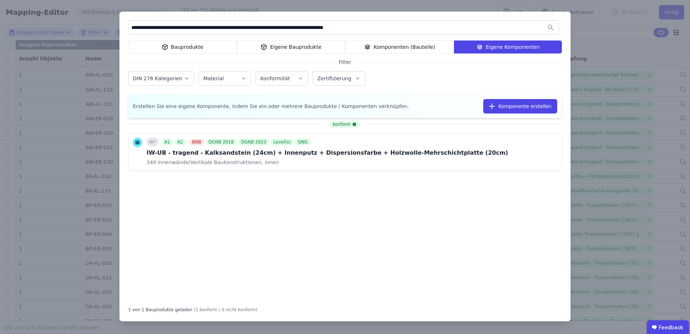
click at [661, 259] on div "**********" at bounding box center [345, 167] width 690 height 334
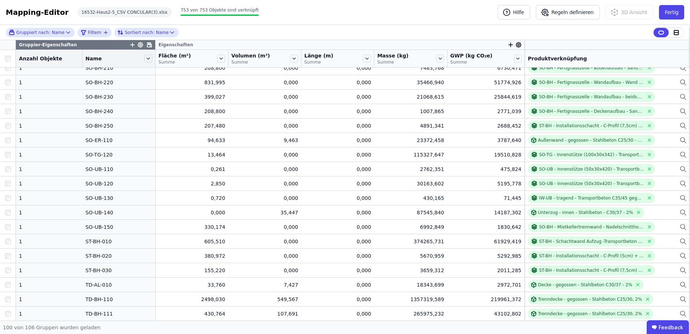
scroll to position [1192, 0]
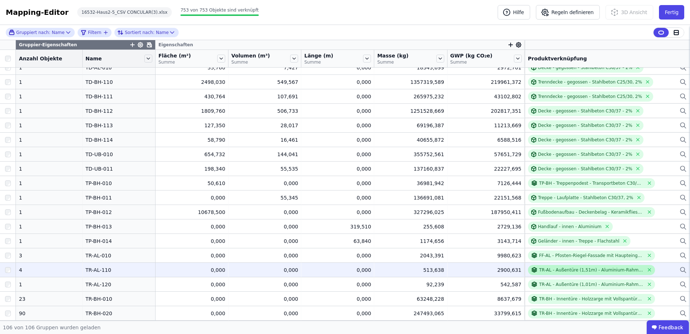
click at [553, 269] on div "TR-AL - Außentüre (1,51m) - Aluminium-Rahmentür mit Glastürblatt (1,15m Breite)…" at bounding box center [591, 270] width 105 height 6
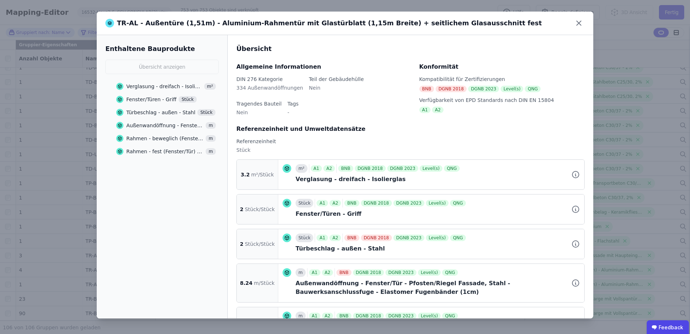
click at [423, 25] on div "TR-AL - Außentüre (1,51m) - Aluminium-Rahmentür mit Glastürblatt (1,15m Breite)…" at bounding box center [323, 23] width 436 height 10
drag, startPoint x: 457, startPoint y: 27, endPoint x: 452, endPoint y: 24, distance: 5.8
click at [452, 24] on div "TR-AL - Außentüre (1,51m) - Aluminium-Rahmentür mit Glastürblatt (1,15m Breite)…" at bounding box center [345, 23] width 497 height 23
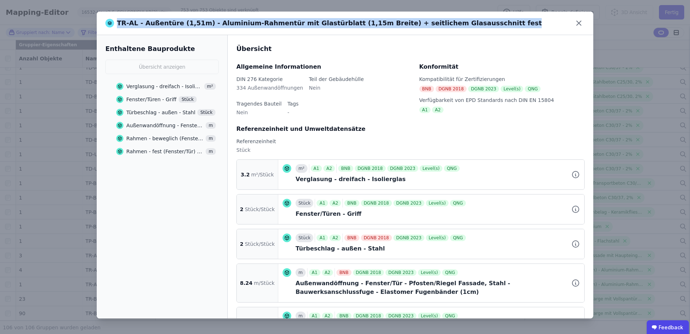
drag, startPoint x: 460, startPoint y: 22, endPoint x: 451, endPoint y: 26, distance: 9.4
click at [451, 26] on div "TR-AL - Außentüre (1,51m) - Aluminium-Rahmentür mit Glastürblatt (1,15m Breite)…" at bounding box center [345, 23] width 497 height 23
copy div "TR-AL - Außentüre (1,51m) - Aluminium-Rahmentür mit Glastürblatt (1,15m Breite)…"
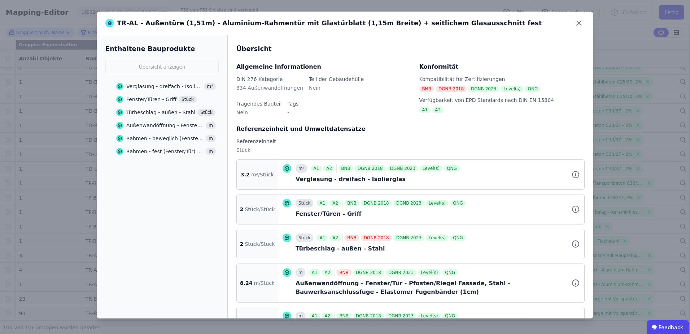
click at [665, 248] on div "TR-AL - Außentüre (1,51m) - Aluminium-Rahmentür mit Glastürblatt (1,15m Breite)…" at bounding box center [345, 167] width 690 height 334
click at [665, 254] on div "TR-AL - Außentüre (1,51m) - Aluminium-Rahmentür mit Glastürblatt (1,15m Breite)…" at bounding box center [345, 167] width 690 height 334
click at [576, 22] on icon at bounding box center [579, 23] width 12 height 12
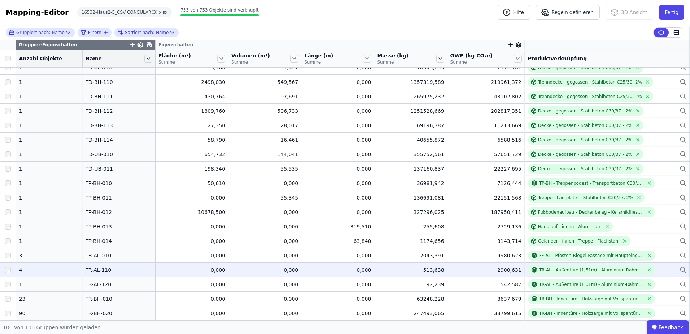
click at [664, 270] on div "TR-AL - Außentüre (1,51m) - Aluminium-Rahmentür mit Glastürblatt (1,15m Breite)…" at bounding box center [607, 270] width 159 height 10
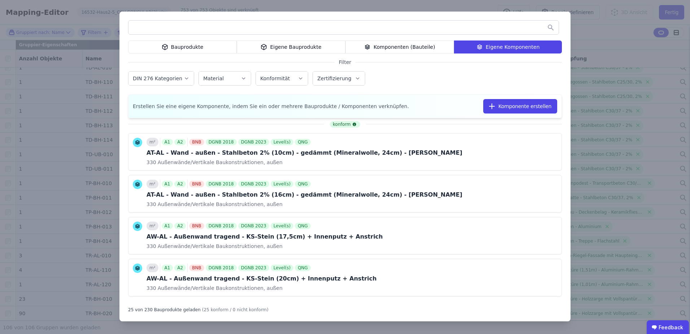
click at [462, 29] on input "text" at bounding box center [344, 27] width 430 height 13
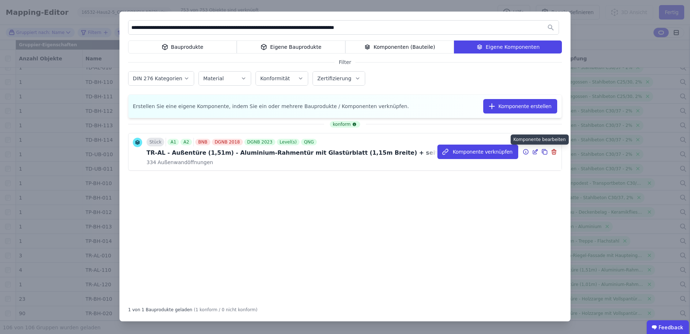
type input "**********"
click at [536, 154] on icon at bounding box center [535, 152] width 4 height 4
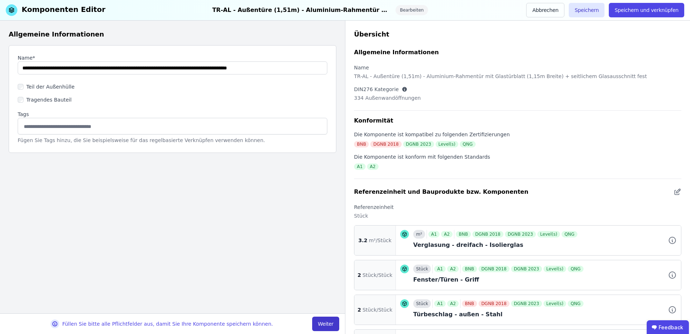
click at [330, 324] on button "Weiter" at bounding box center [325, 323] width 27 height 14
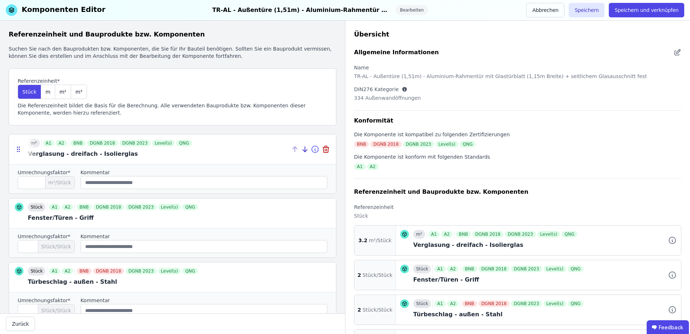
click at [311, 148] on icon at bounding box center [315, 149] width 9 height 9
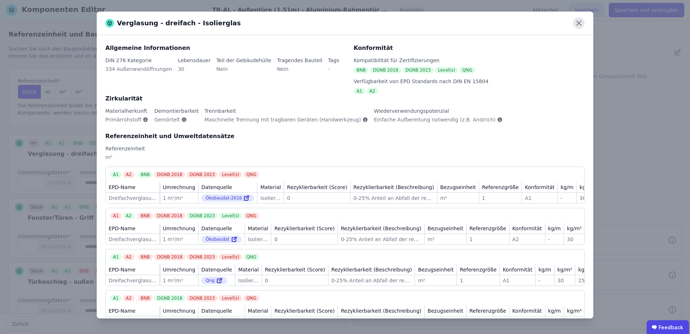
click at [582, 21] on icon at bounding box center [579, 23] width 12 height 12
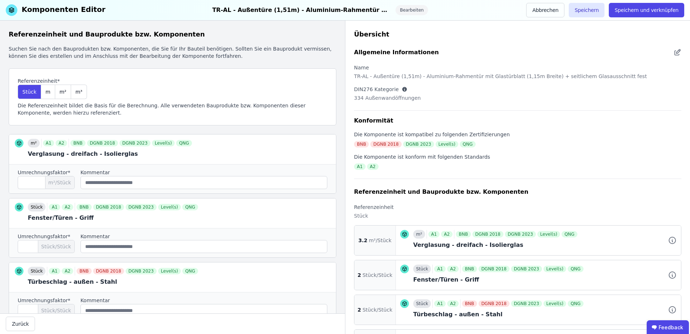
scroll to position [36, 0]
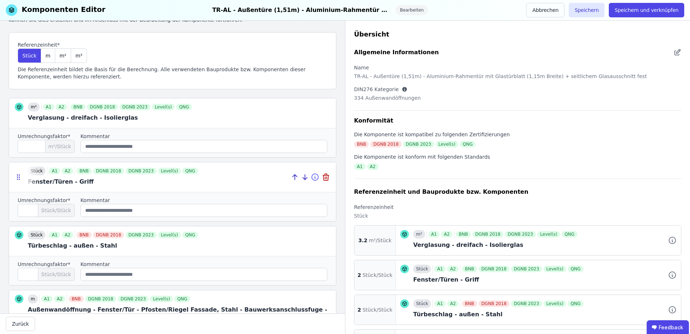
click at [315, 177] on icon at bounding box center [315, 177] width 1 height 1
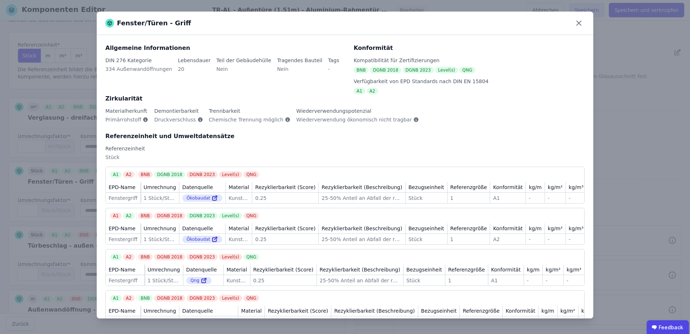
drag, startPoint x: 578, startPoint y: 22, endPoint x: 482, endPoint y: 87, distance: 115.5
click at [578, 22] on icon at bounding box center [579, 23] width 4 height 4
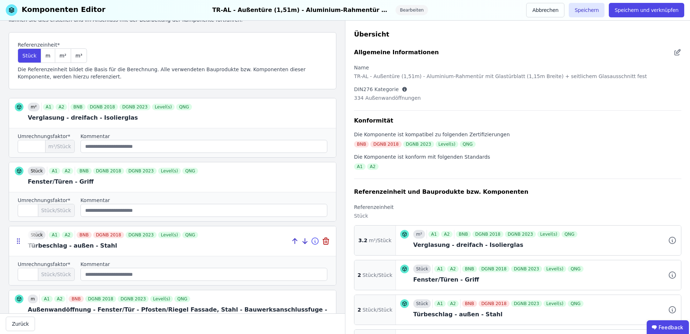
click at [311, 240] on icon at bounding box center [315, 240] width 9 height 9
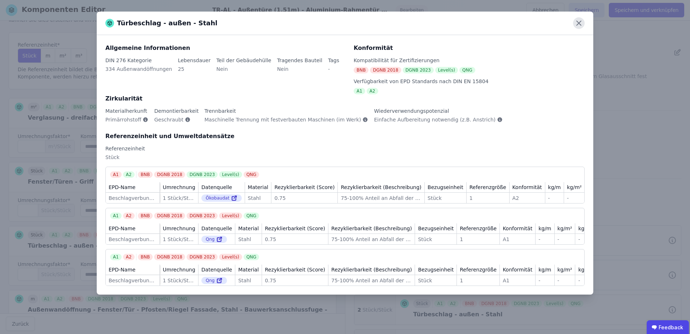
click at [577, 22] on icon at bounding box center [579, 23] width 12 height 12
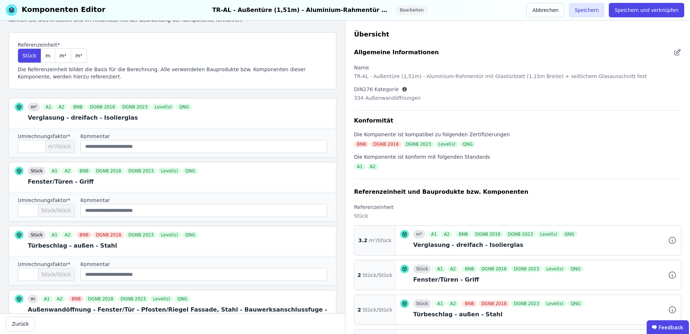
scroll to position [108, 0]
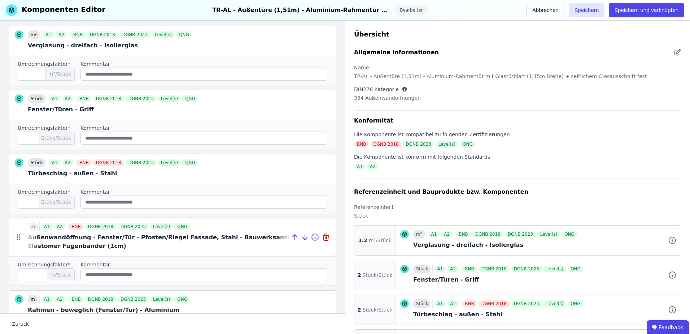
click at [315, 238] on icon at bounding box center [315, 237] width 1 height 1
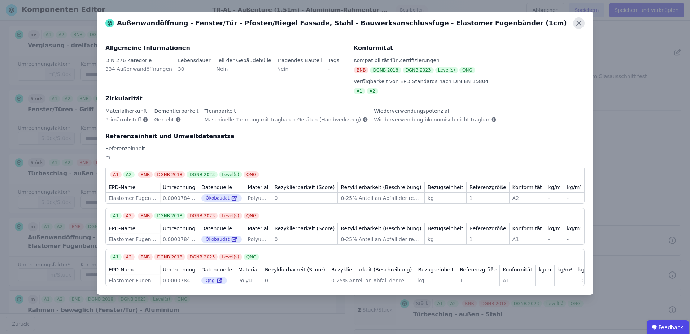
click at [575, 24] on icon at bounding box center [579, 23] width 12 height 12
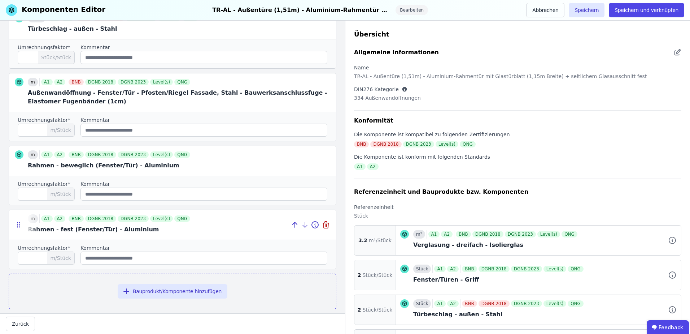
scroll to position [263, 0]
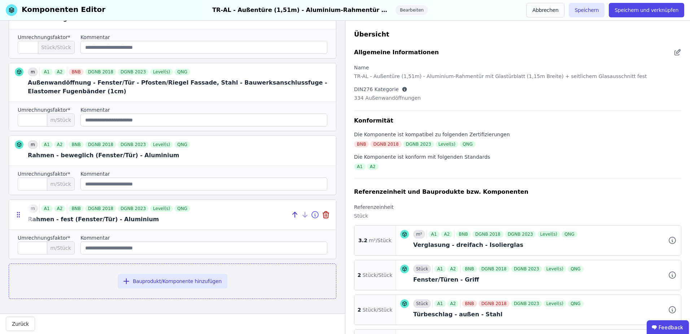
click at [311, 213] on icon at bounding box center [315, 214] width 9 height 9
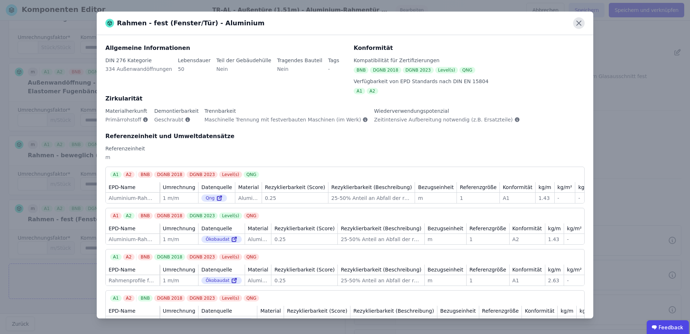
click at [580, 25] on icon at bounding box center [579, 23] width 12 height 12
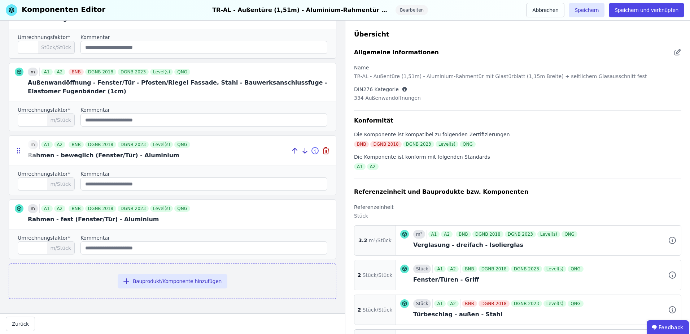
click at [312, 153] on icon at bounding box center [315, 150] width 6 height 6
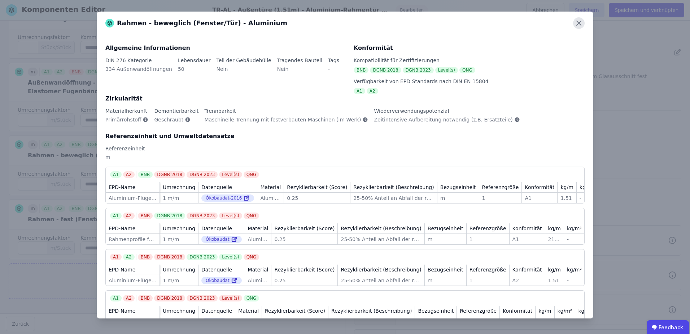
click at [577, 27] on icon at bounding box center [579, 23] width 12 height 12
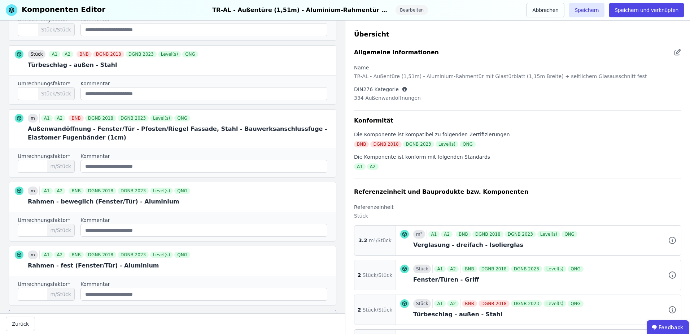
scroll to position [0, 0]
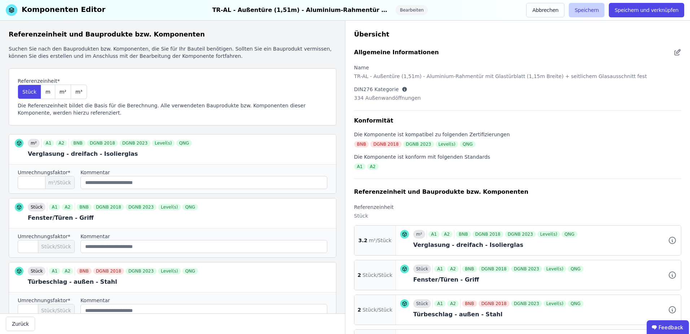
click at [601, 9] on button "Speichern" at bounding box center [587, 10] width 36 height 14
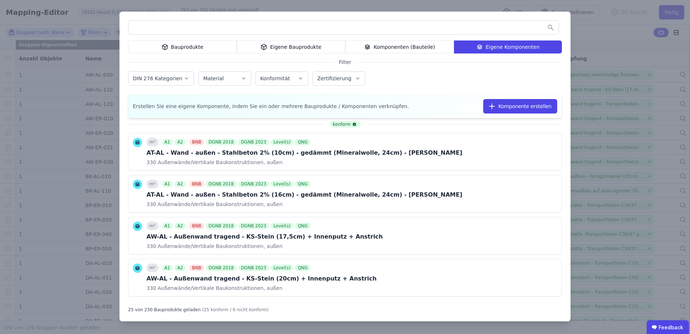
click at [657, 245] on div "Bauprodukte Eigene Bauprodukte Komponenten (Bauteile) Eigene Komponenten Filter…" at bounding box center [345, 167] width 690 height 334
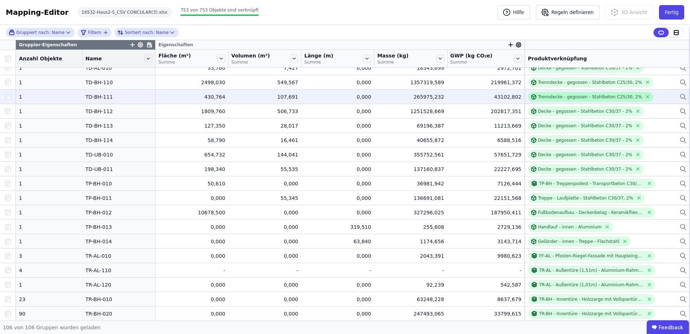
scroll to position [1264, 0]
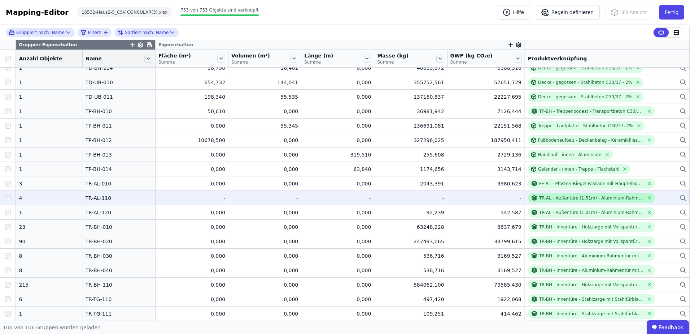
click at [555, 199] on div "TR-AL - Außentüre (1,51m) - Aluminium-Rahmentür mit Glastürblatt (1,15m Breite)…" at bounding box center [591, 198] width 105 height 6
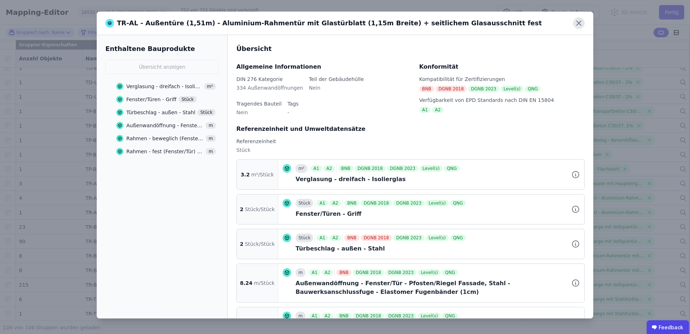
click at [577, 23] on icon at bounding box center [579, 23] width 12 height 12
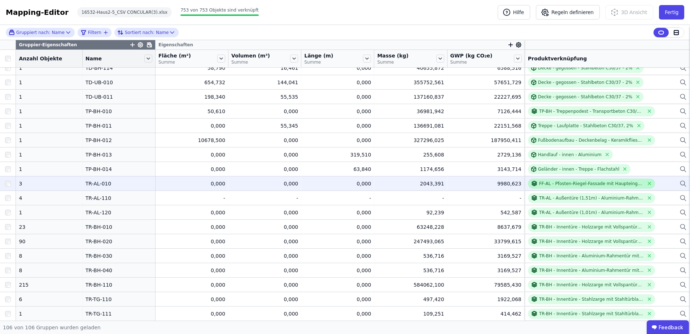
click at [558, 182] on div "FF-AL - Pfosten-Riegel-Fassade mit Haupteingang - Aluminiumrahmen - Dreifachver…" at bounding box center [591, 184] width 105 height 6
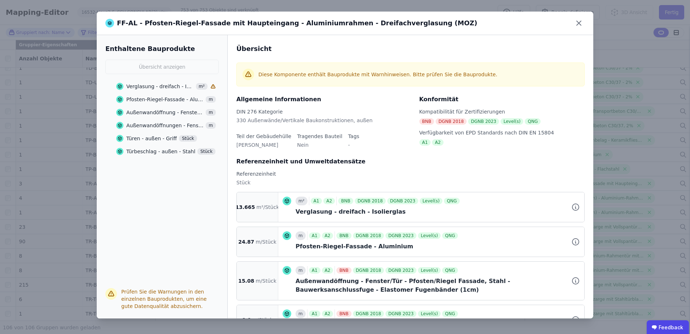
click at [416, 23] on div "FF-AL - Pfosten-Riegel-Fassade mit Haupteingang - Aluminiumrahmen - Dreifachver…" at bounding box center [345, 23] width 497 height 23
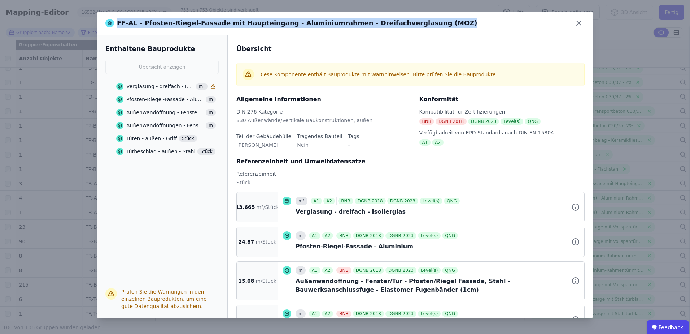
drag, startPoint x: 409, startPoint y: 22, endPoint x: 108, endPoint y: 19, distance: 300.4
click at [108, 19] on div "FF-AL - Pfosten-Riegel-Fassade mit Haupteingang - Aluminiumrahmen - Dreifachver…" at bounding box center [291, 23] width 372 height 10
copy div "FF-AL - Pfosten-Riegel-Fassade mit Haupteingang - Aluminiumrahmen - Dreifachver…"
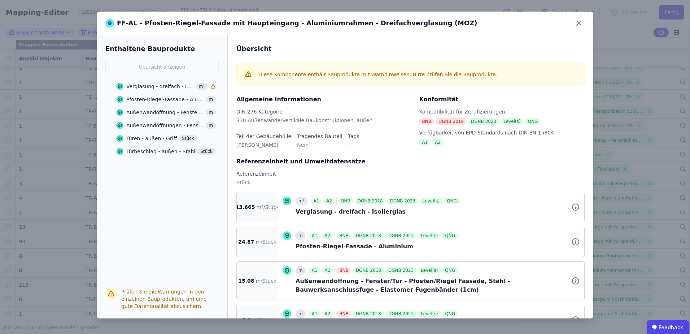
click at [668, 182] on div "FF-AL - Pfosten-Riegel-Fassade mit Haupteingang - Aluminiumrahmen - Dreifachver…" at bounding box center [345, 167] width 690 height 334
click at [660, 184] on div "FF-AL - Pfosten-Riegel-Fassade mit Haupteingang - Aluminiumrahmen - Dreifachver…" at bounding box center [345, 167] width 690 height 334
click at [580, 21] on icon at bounding box center [579, 23] width 12 height 12
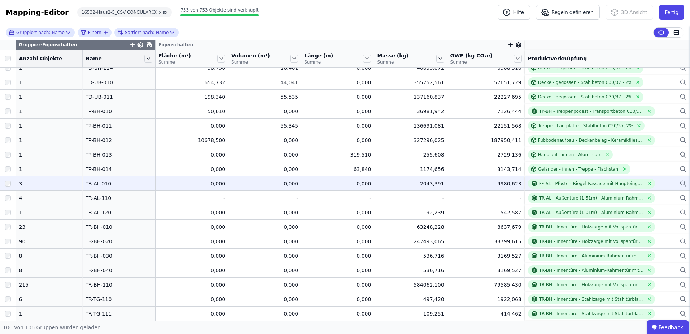
click at [656, 185] on div "FF-AL - Pfosten-Riegel-Fassade mit Haupteingang - Aluminiumrahmen - Dreifachver…" at bounding box center [607, 183] width 159 height 10
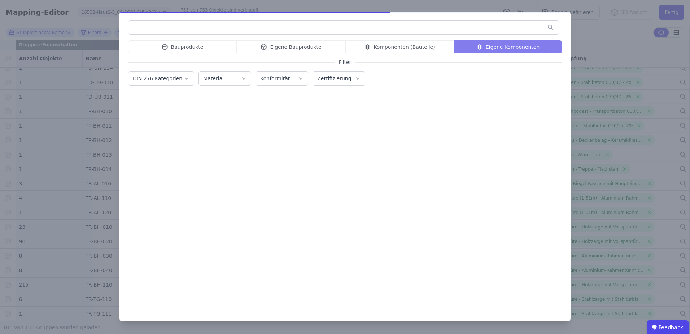
click at [255, 31] on input "text" at bounding box center [344, 27] width 430 height 13
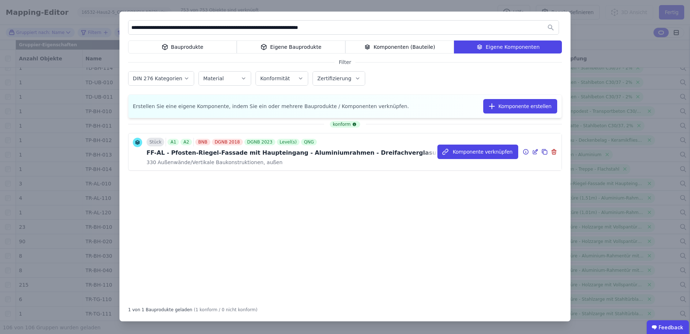
type input "**********"
click at [535, 152] on icon at bounding box center [535, 151] width 6 height 9
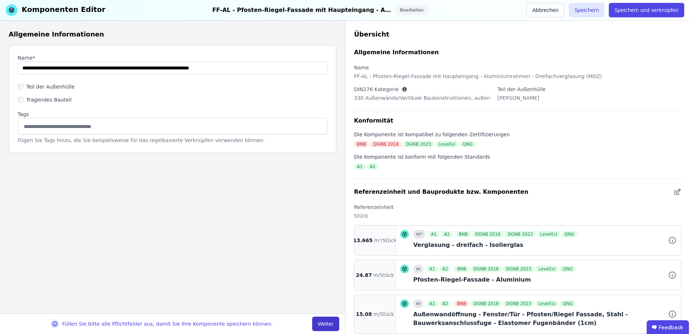
click at [326, 320] on button "Weiter" at bounding box center [325, 323] width 27 height 14
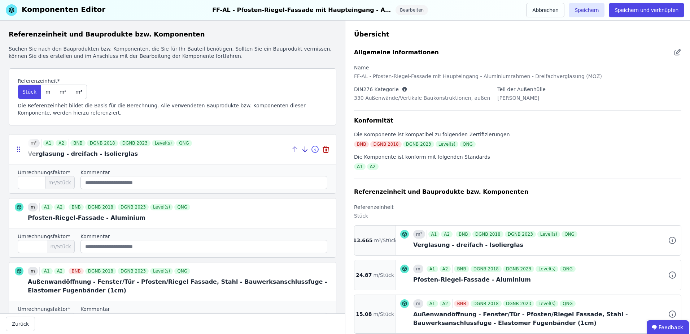
click at [311, 147] on icon at bounding box center [315, 149] width 9 height 9
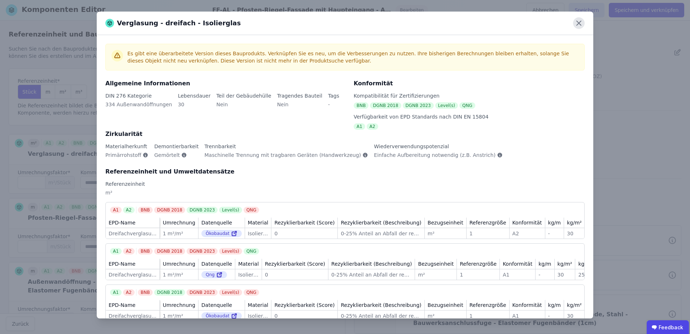
click at [578, 23] on icon at bounding box center [579, 23] width 4 height 4
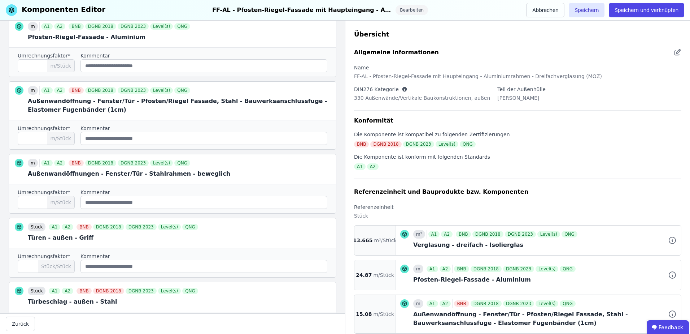
scroll to position [263, 0]
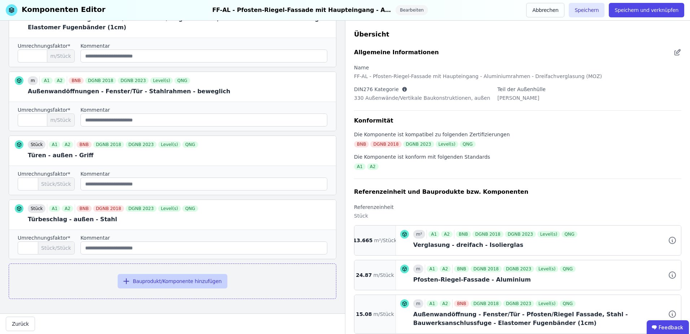
click at [152, 278] on button "Bauprodukt/Komponente hinzufügen" at bounding box center [173, 281] width 110 height 14
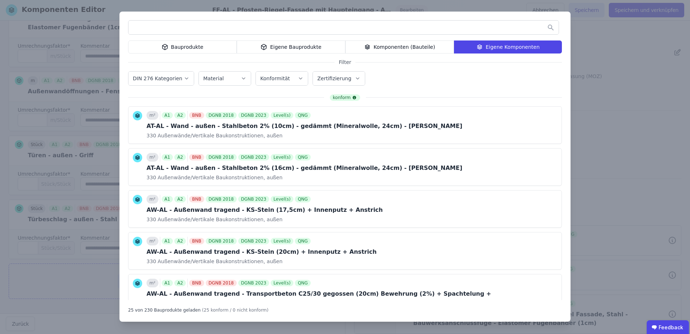
click at [192, 48] on div "Bauprodukte" at bounding box center [182, 46] width 109 height 13
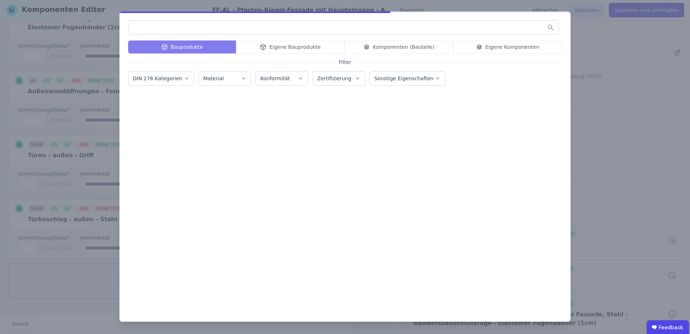
click at [168, 29] on input "text" at bounding box center [344, 27] width 430 height 13
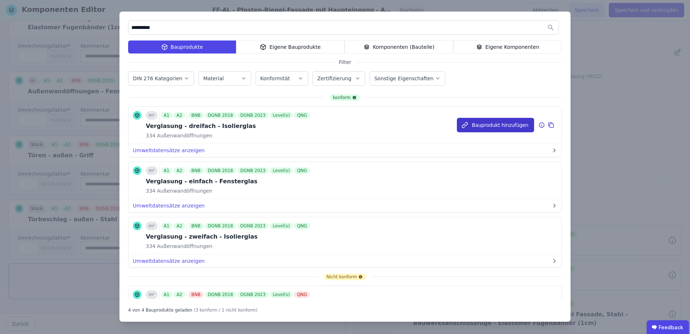
type input "**********"
click at [473, 125] on button "Bauprodukt hinzufügen" at bounding box center [495, 125] width 77 height 14
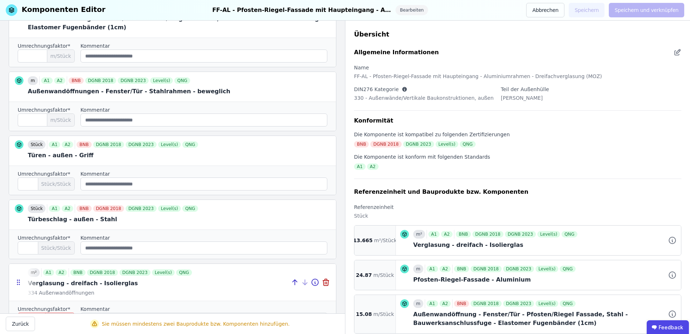
scroll to position [334, 0]
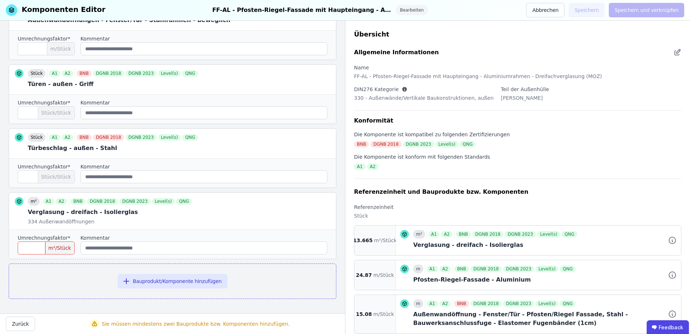
click at [30, 249] on input "number" at bounding box center [46, 247] width 57 height 13
click at [27, 248] on input "number" at bounding box center [46, 247] width 57 height 13
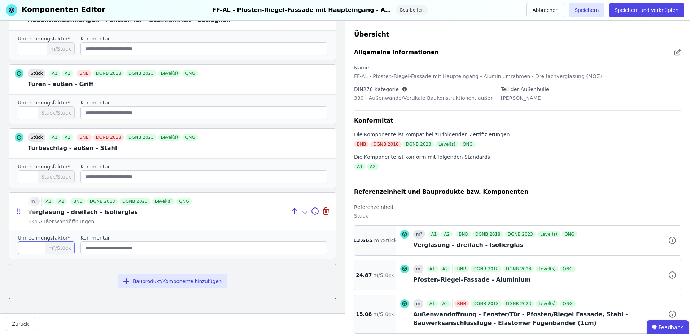
type input "******"
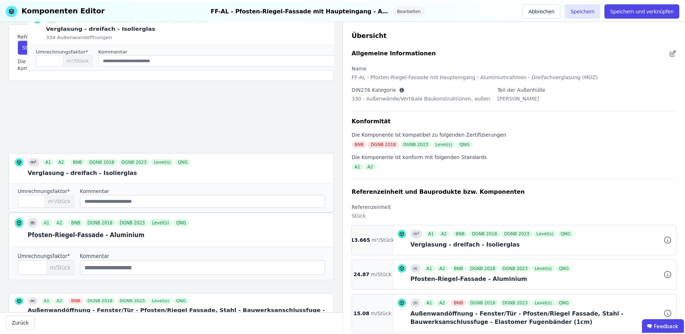
scroll to position [0, 0]
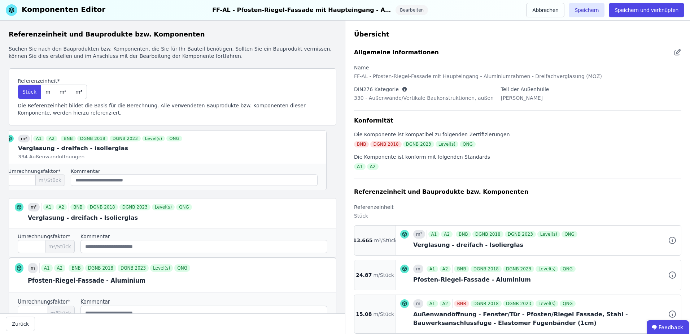
drag, startPoint x: 17, startPoint y: 190, endPoint x: 6, endPoint y: 148, distance: 42.7
click at [6, 148] on div "Referenzeinheit und Bauprodukte bzw. Komponenten Suchen Sie nach den Bauprodukt…" at bounding box center [172, 167] width 345 height 292
type input "******"
type input "*****"
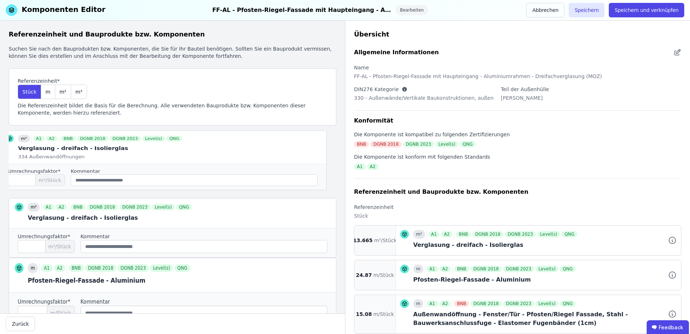
type input "***"
type input "*"
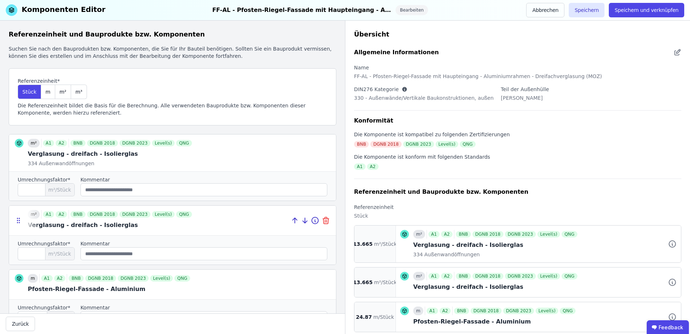
click at [325, 218] on icon at bounding box center [326, 217] width 2 height 1
type input "*****"
type input "***"
type input "*"
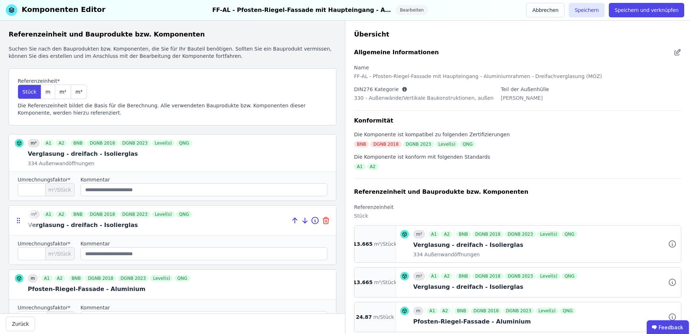
type input "*"
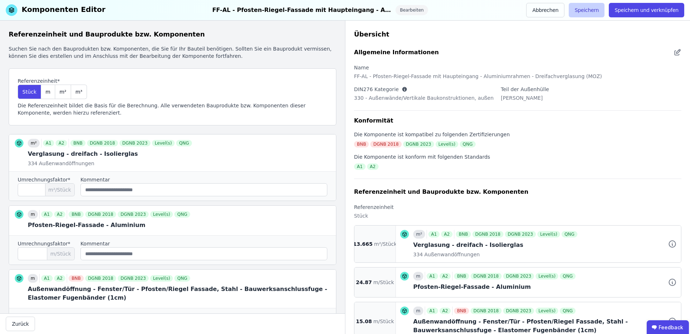
click at [590, 9] on button "Speichern" at bounding box center [587, 10] width 36 height 14
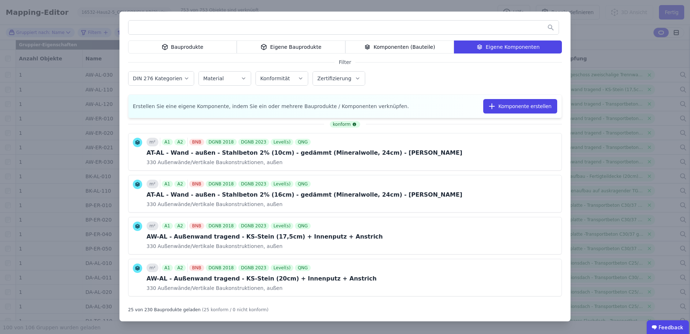
click at [594, 48] on div "Bauprodukte Eigene Bauprodukte Komponenten (Bauteile) Eigene Komponenten Filter…" at bounding box center [345, 167] width 690 height 334
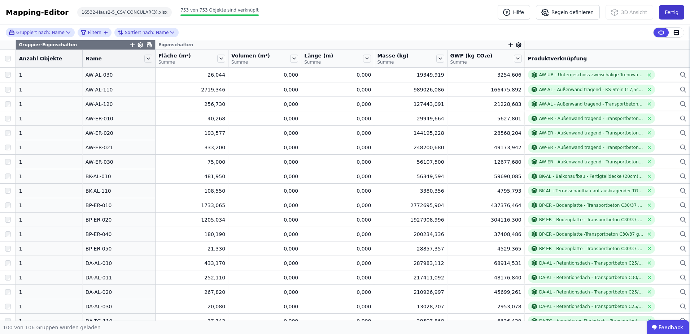
click at [672, 10] on button "Fertig" at bounding box center [671, 12] width 25 height 14
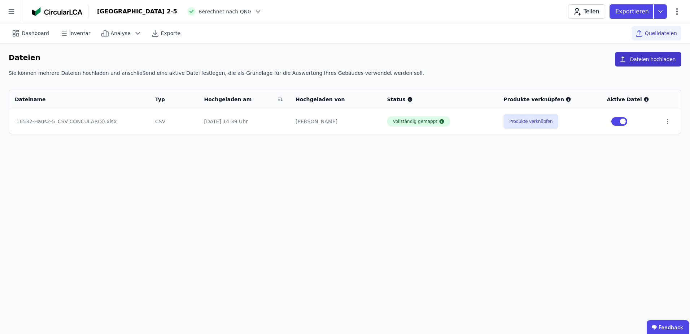
click at [642, 57] on button "Dateien hochladen" at bounding box center [648, 59] width 66 height 14
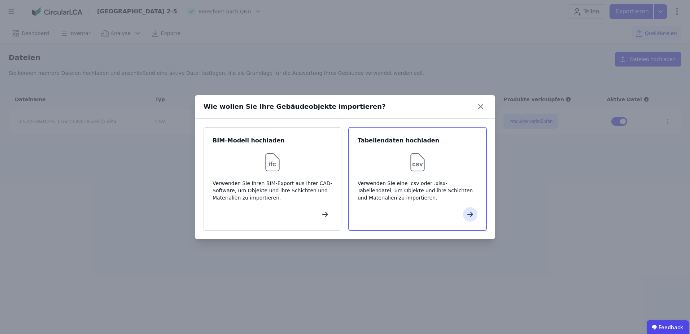
click at [436, 164] on div at bounding box center [418, 162] width 120 height 23
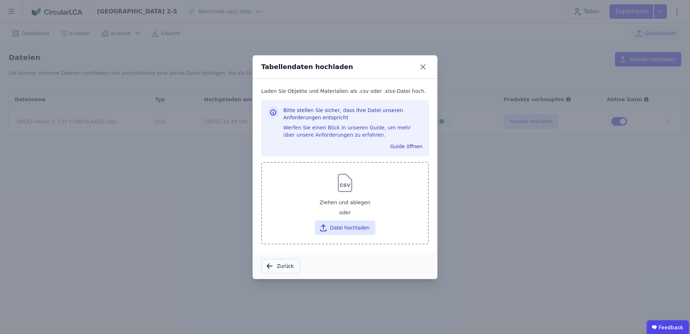
click at [353, 192] on img at bounding box center [345, 182] width 23 height 23
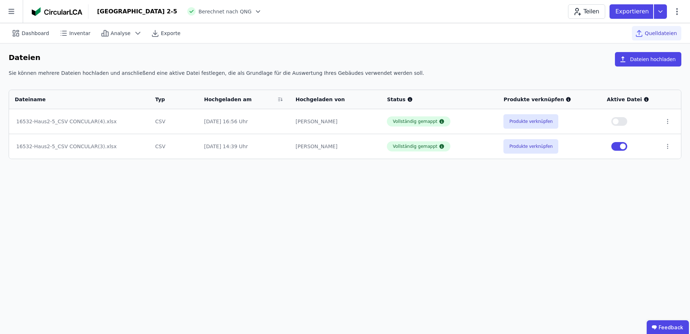
click at [618, 119] on span "button" at bounding box center [616, 121] width 6 height 6
click at [622, 145] on span "button" at bounding box center [623, 146] width 6 height 6
click at [666, 145] on icon at bounding box center [668, 146] width 6 height 6
click at [622, 146] on div "Löschen" at bounding box center [630, 145] width 72 height 12
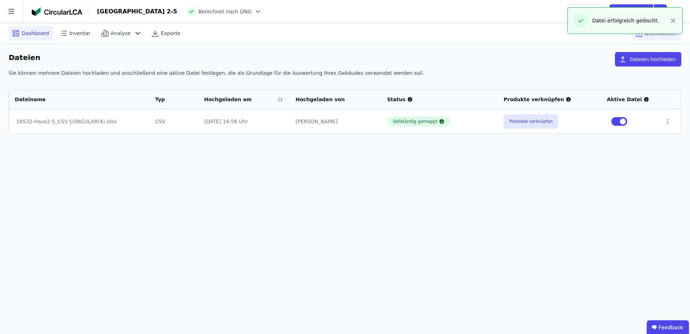
click at [35, 36] on span "Dashboard" at bounding box center [35, 33] width 27 height 7
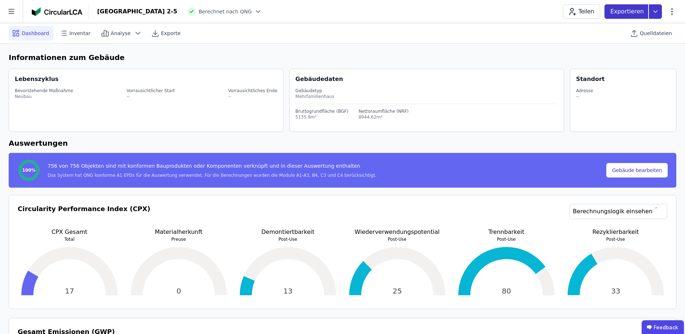
click at [660, 10] on icon at bounding box center [655, 11] width 13 height 14
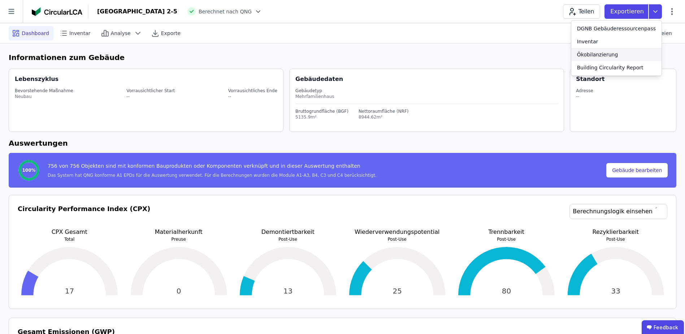
click at [613, 54] on div "Ökobilanzierung" at bounding box center [597, 54] width 41 height 7
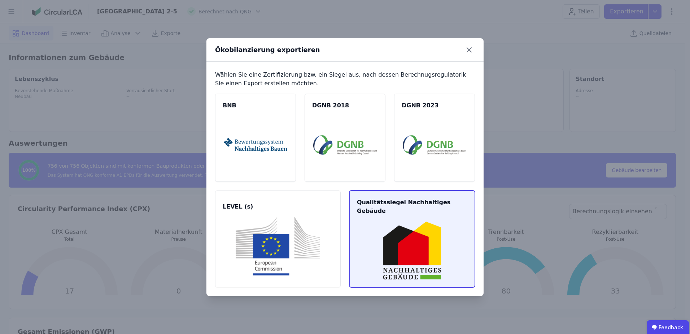
click at [372, 221] on img at bounding box center [412, 250] width 108 height 58
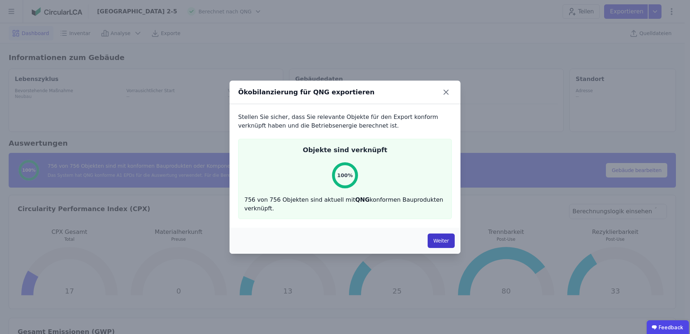
click at [437, 236] on button "Weiter" at bounding box center [441, 240] width 27 height 14
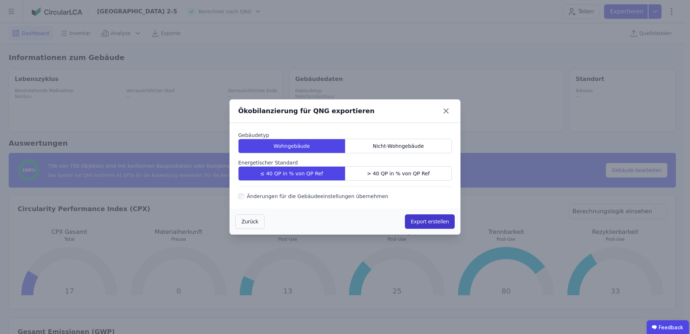
click at [418, 223] on button "Export erstellen" at bounding box center [430, 221] width 50 height 14
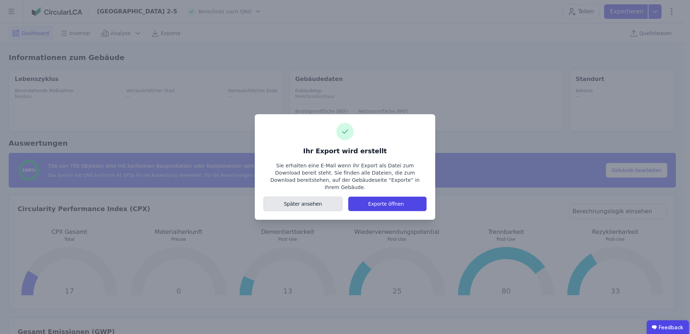
click at [316, 198] on button "Später ansehen" at bounding box center [303, 203] width 79 height 14
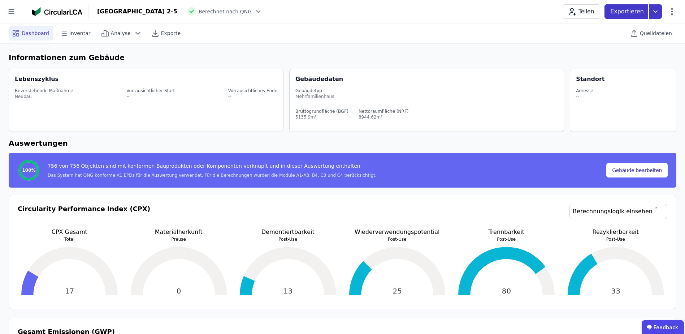
click at [656, 14] on icon at bounding box center [655, 11] width 13 height 14
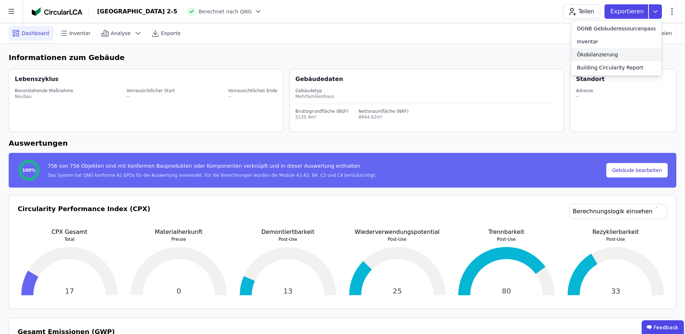
click at [606, 50] on div "Ökobilanzierung" at bounding box center [616, 54] width 90 height 13
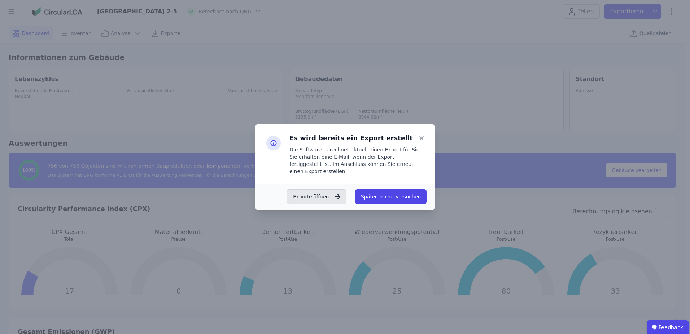
click at [326, 192] on button "Exporte öffnen" at bounding box center [317, 196] width 60 height 14
